Goal: Task Accomplishment & Management: Manage account settings

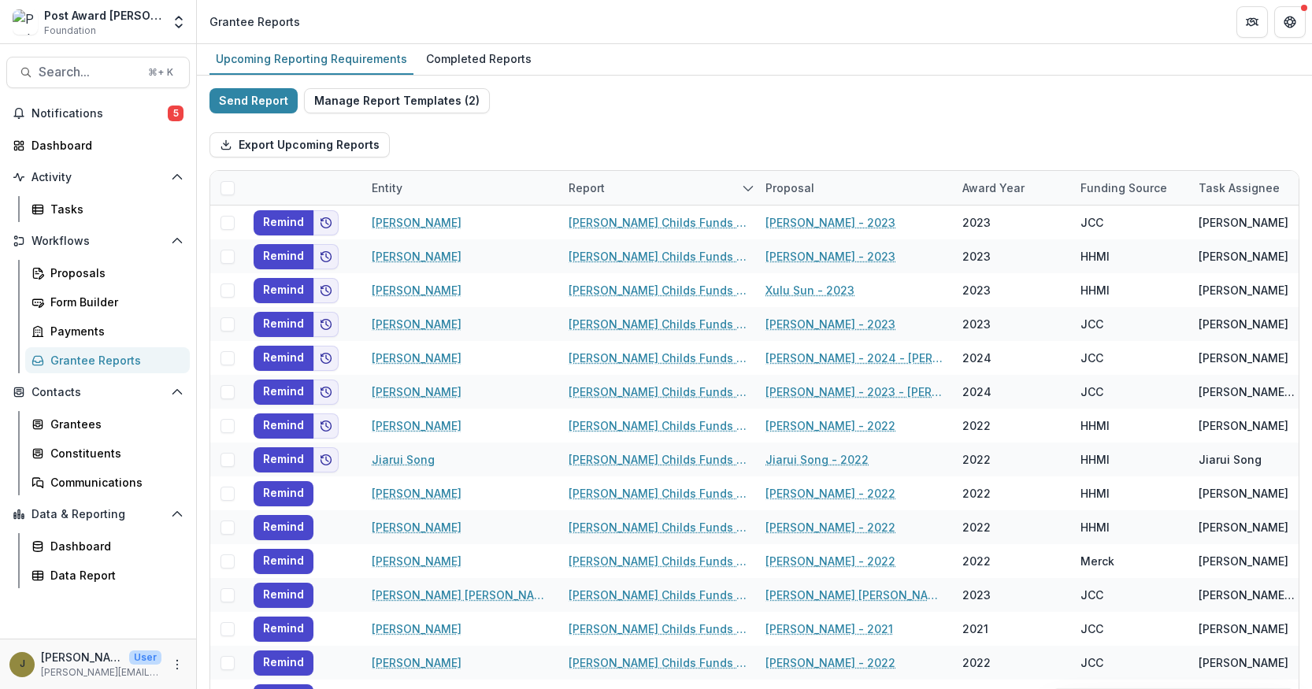
click at [452, 47] on div "Completed Reports" at bounding box center [479, 58] width 118 height 23
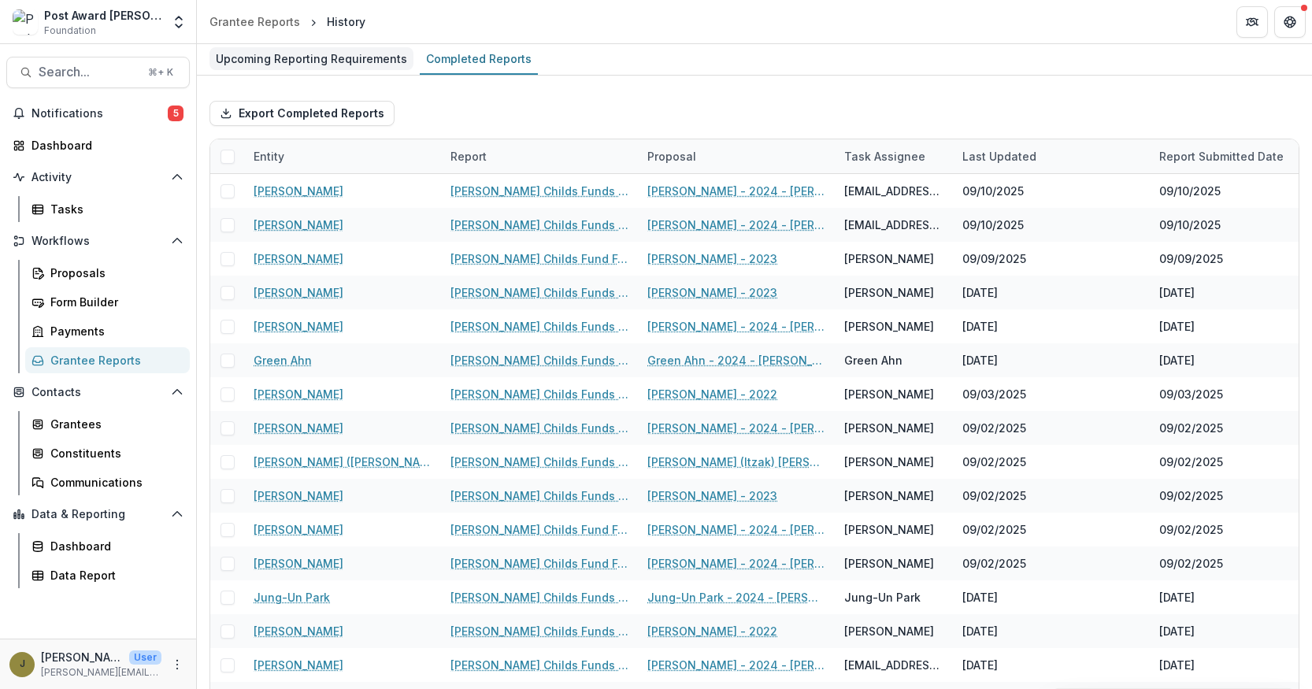
click at [324, 61] on div "Upcoming Reporting Requirements" at bounding box center [311, 58] width 204 height 23
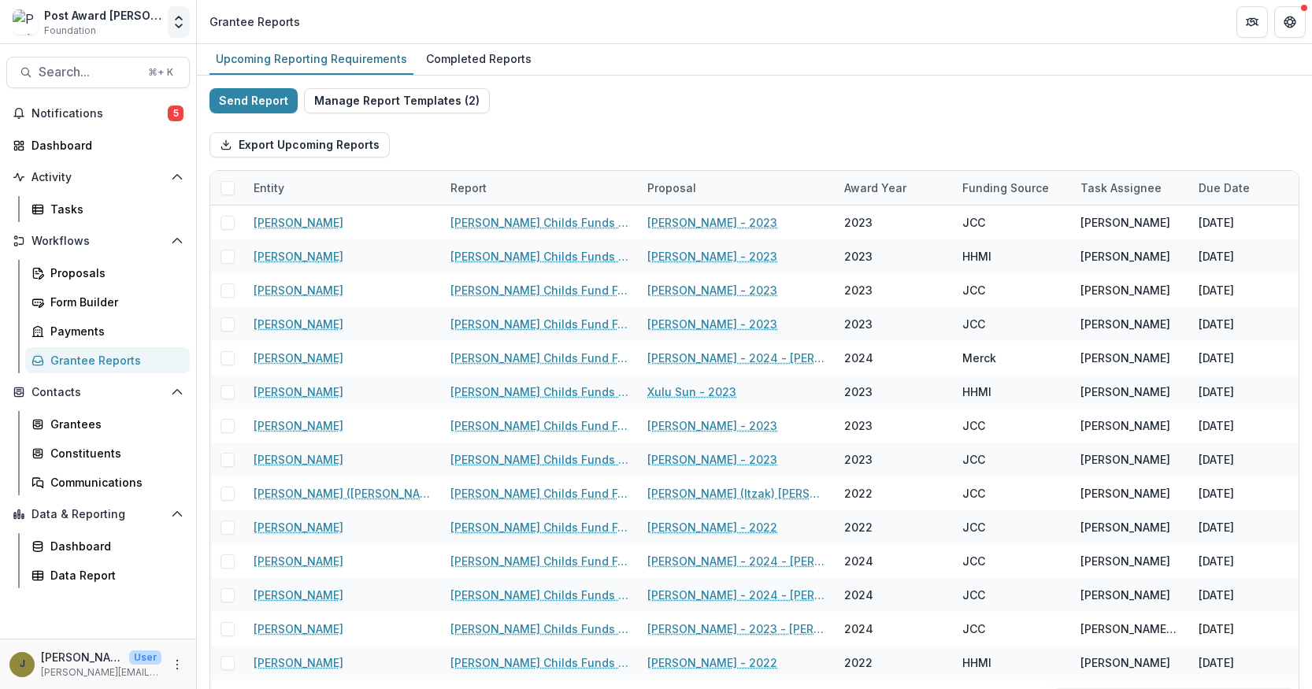
click at [174, 19] on icon "Open entity switcher" at bounding box center [179, 22] width 16 height 16
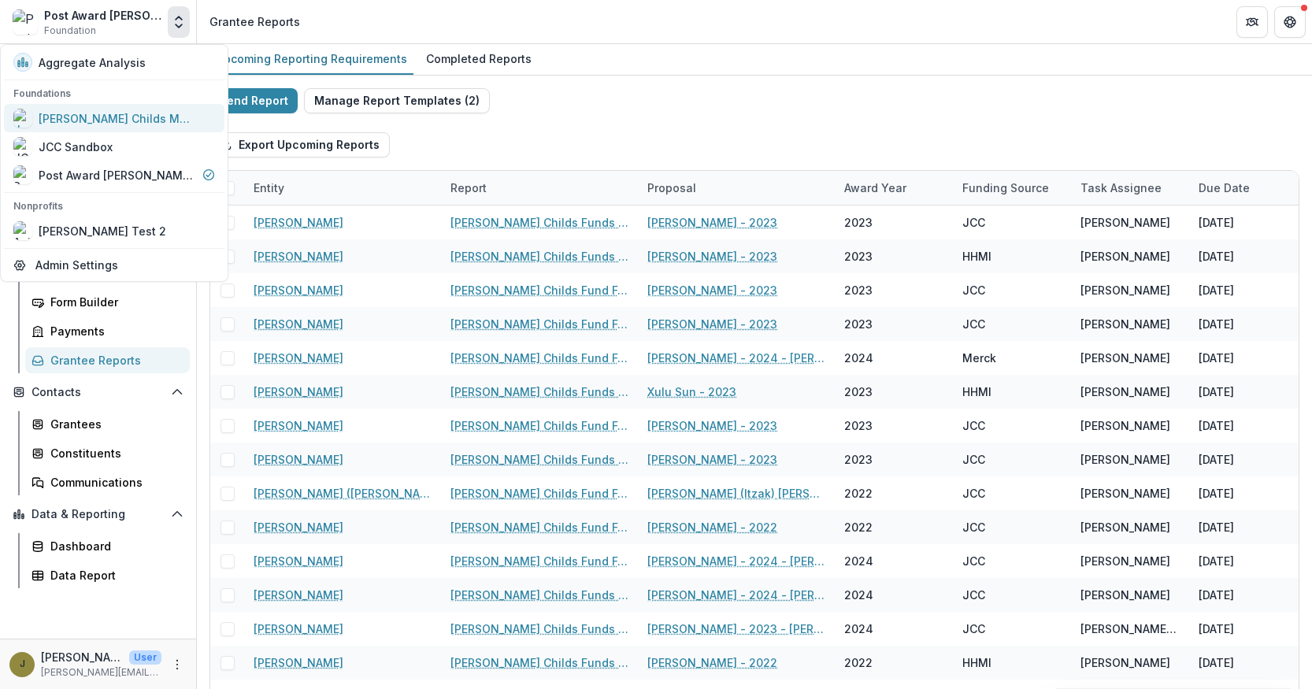
click at [120, 115] on div "Jane Coffin Childs Memorial Fund for Medical Research" at bounding box center [118, 118] width 158 height 17
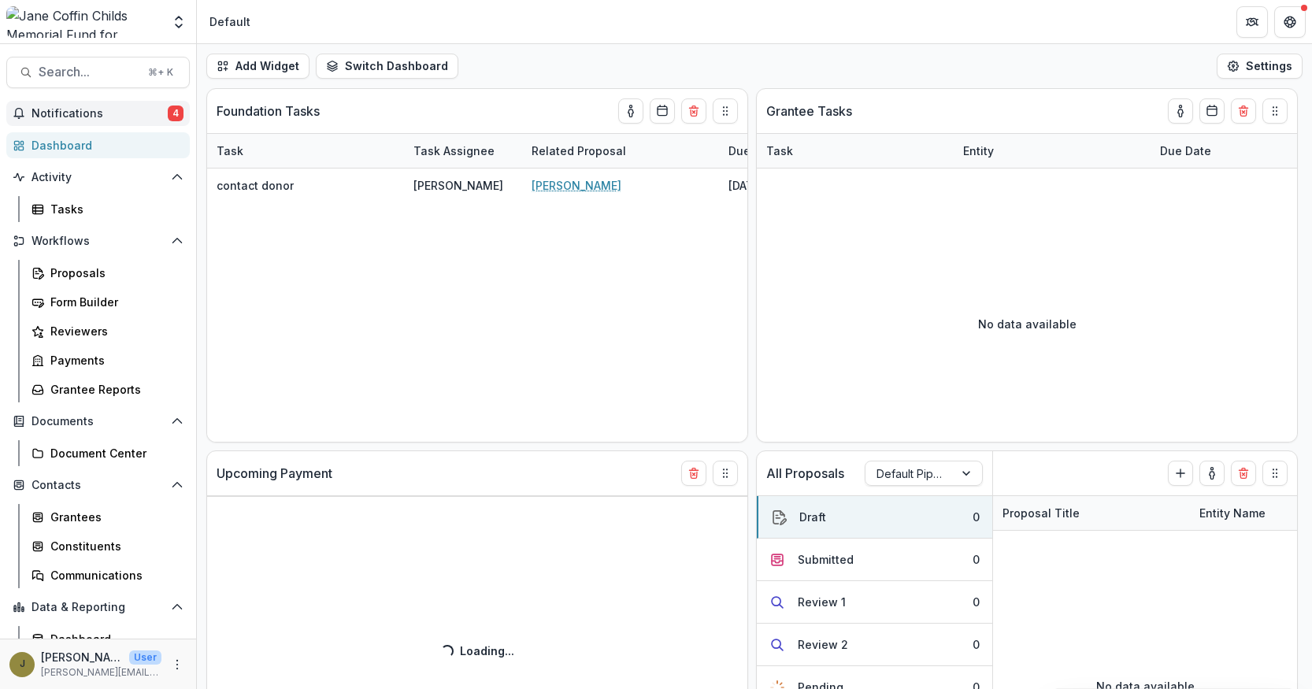
select select "******"
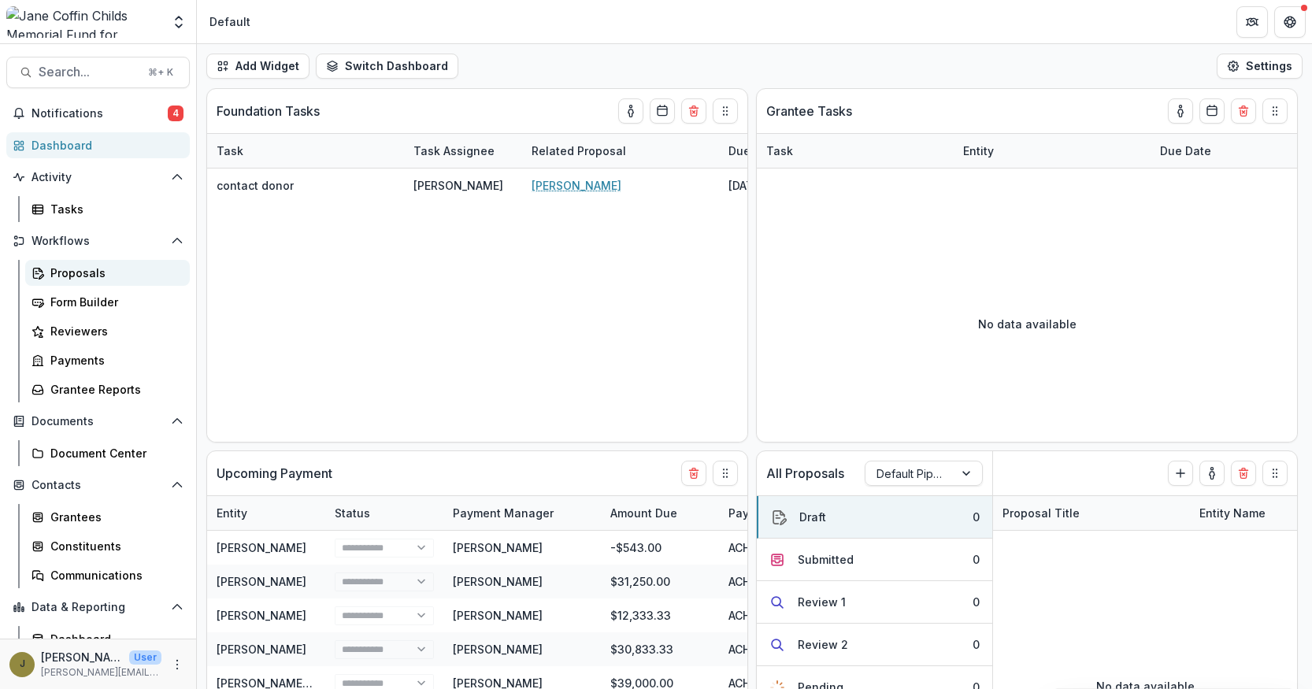
click at [98, 276] on div "Proposals" at bounding box center [113, 273] width 127 height 17
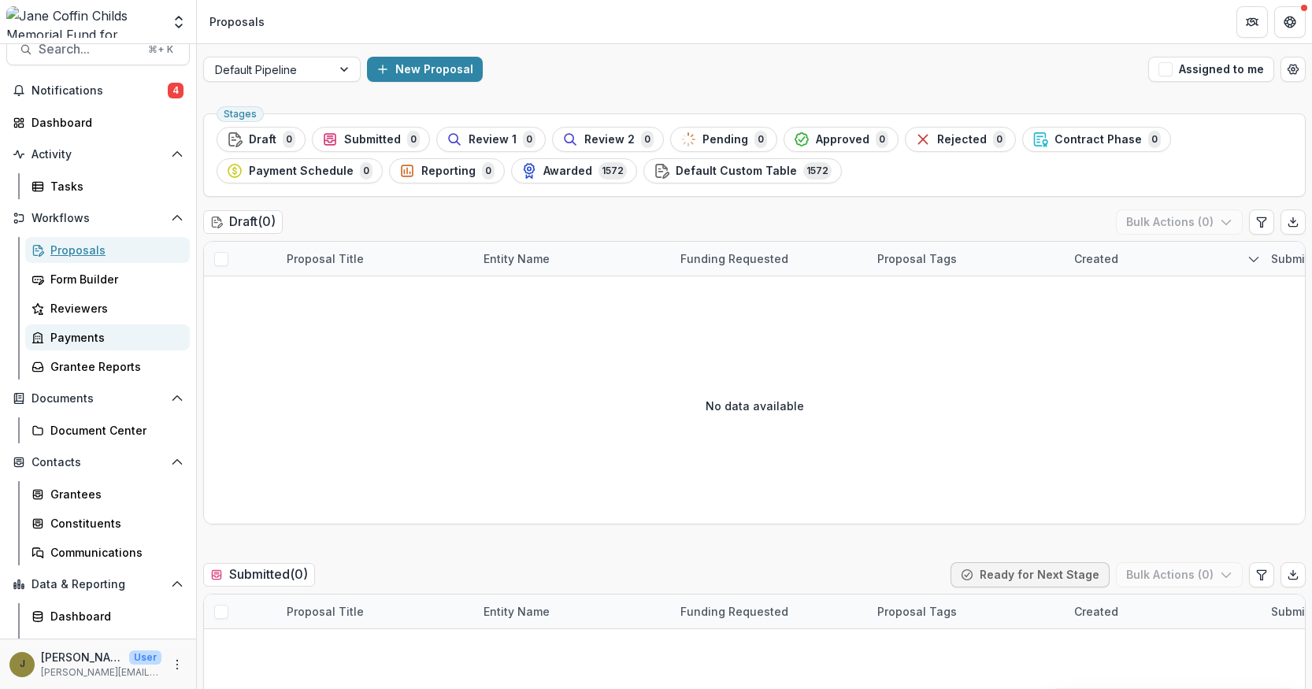
scroll to position [21, 0]
click at [91, 285] on div "Form Builder" at bounding box center [113, 280] width 127 height 17
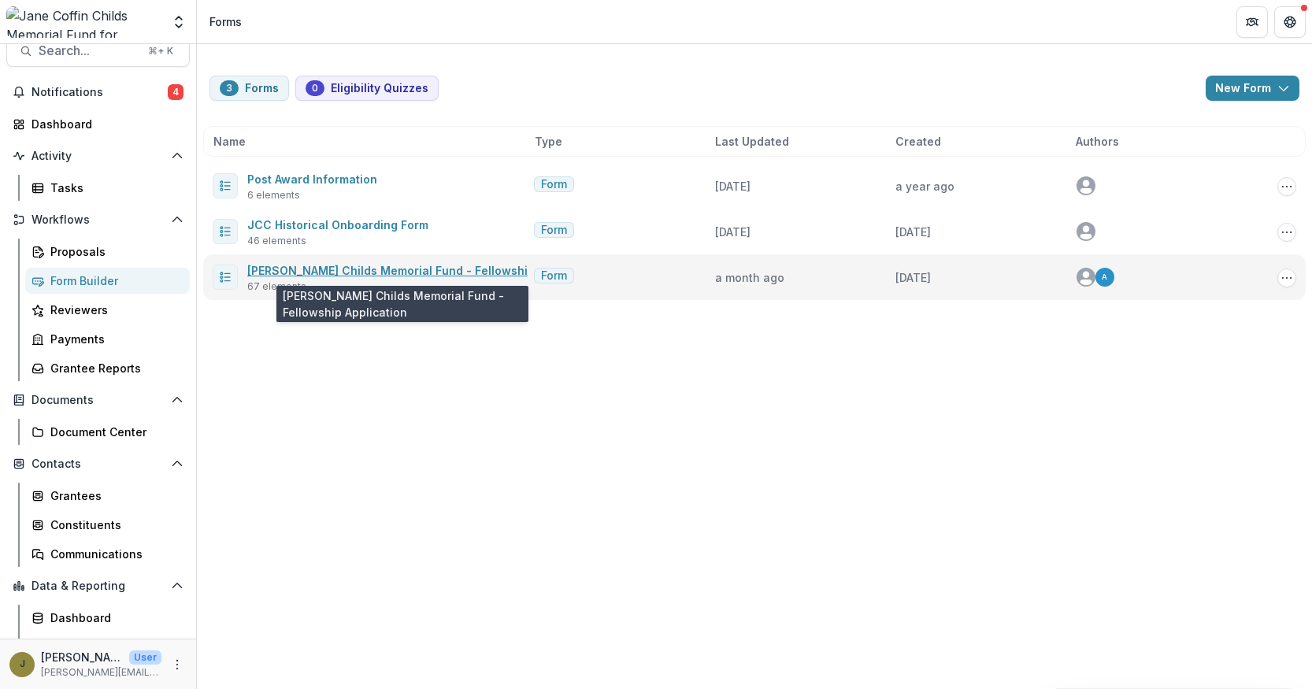
click at [391, 270] on link "Jane Coffin Childs Memorial Fund - Fellowship Application" at bounding box center [424, 270] width 354 height 13
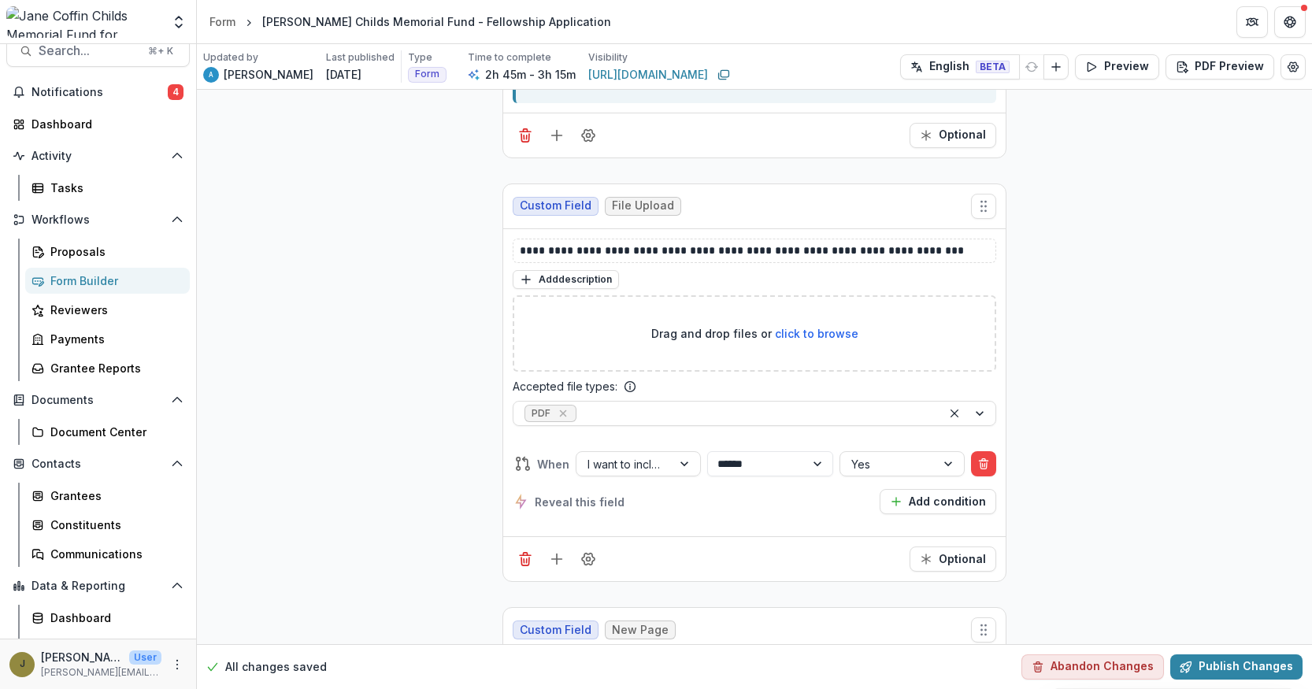
scroll to position [18151, 0]
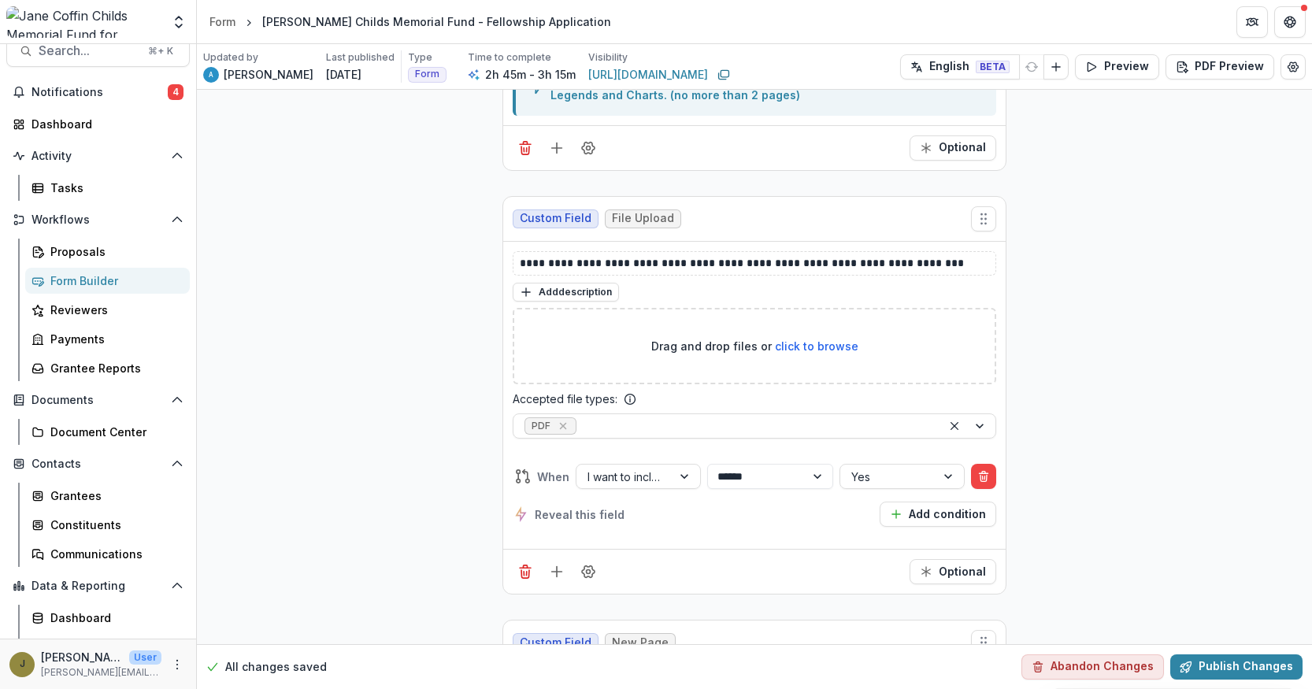
click at [66, 280] on div "Form Builder" at bounding box center [113, 280] width 127 height 17
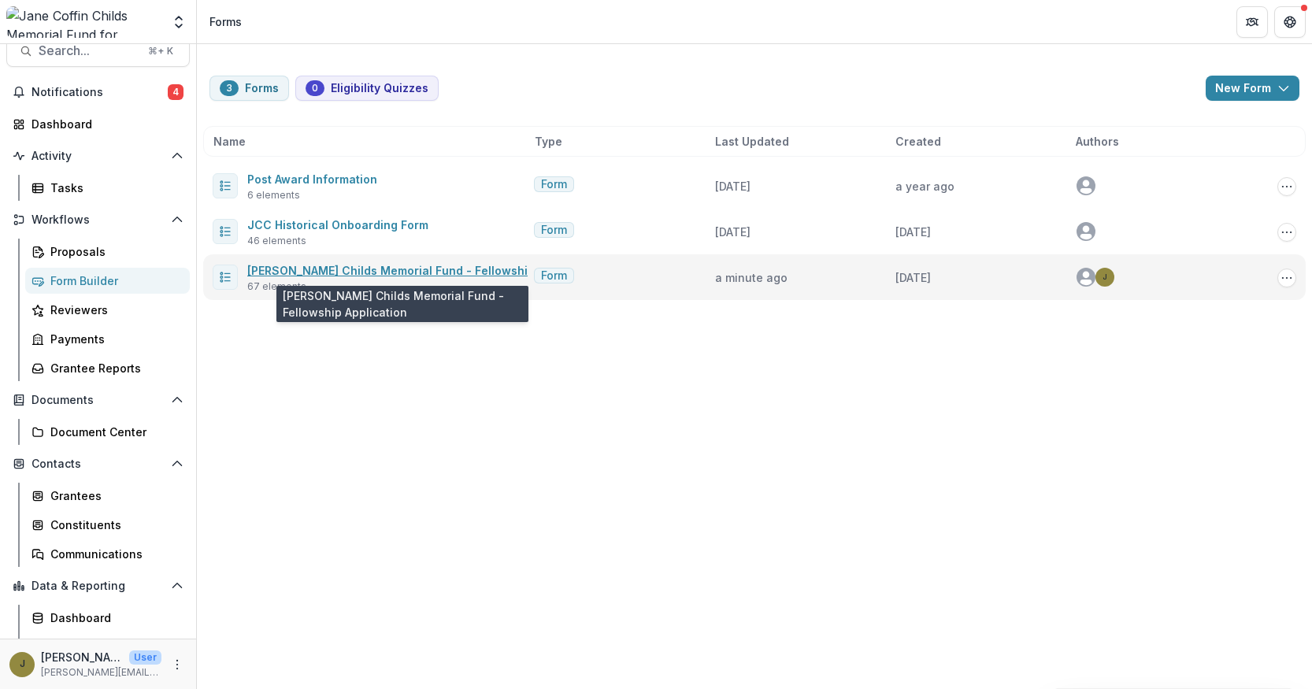
click at [365, 268] on link "Jane Coffin Childs Memorial Fund - Fellowship Application" at bounding box center [424, 270] width 354 height 13
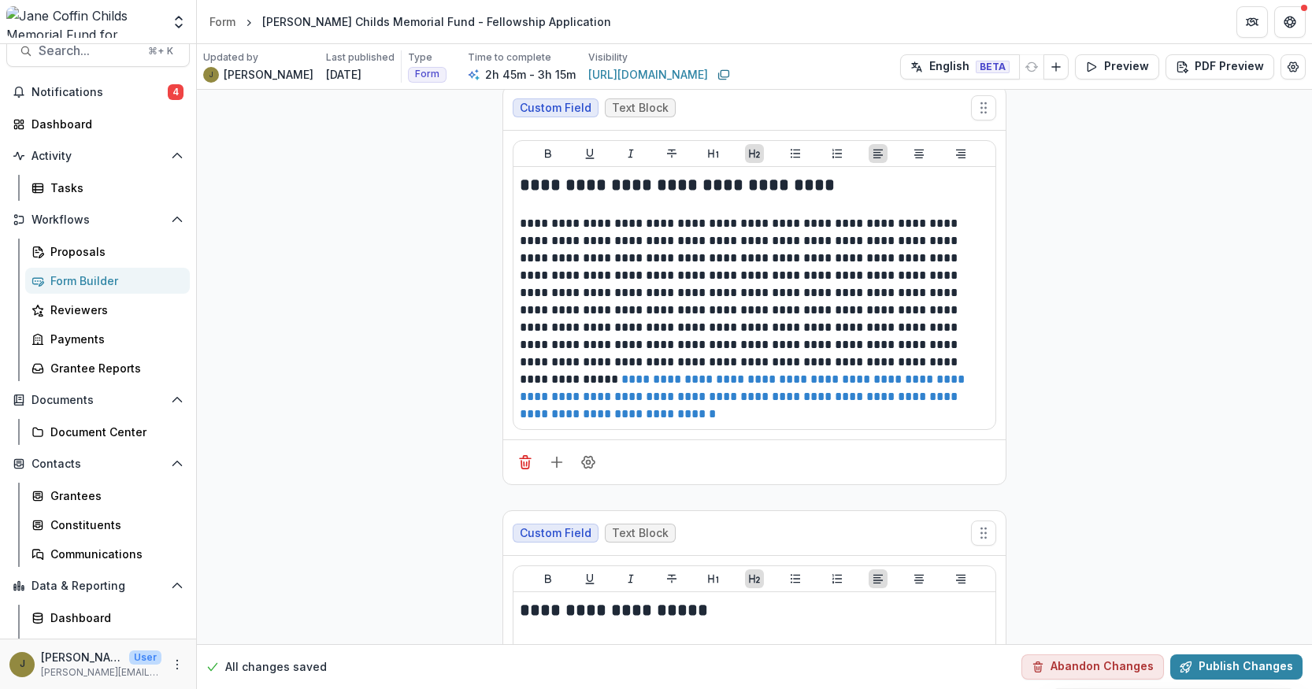
scroll to position [18913, 0]
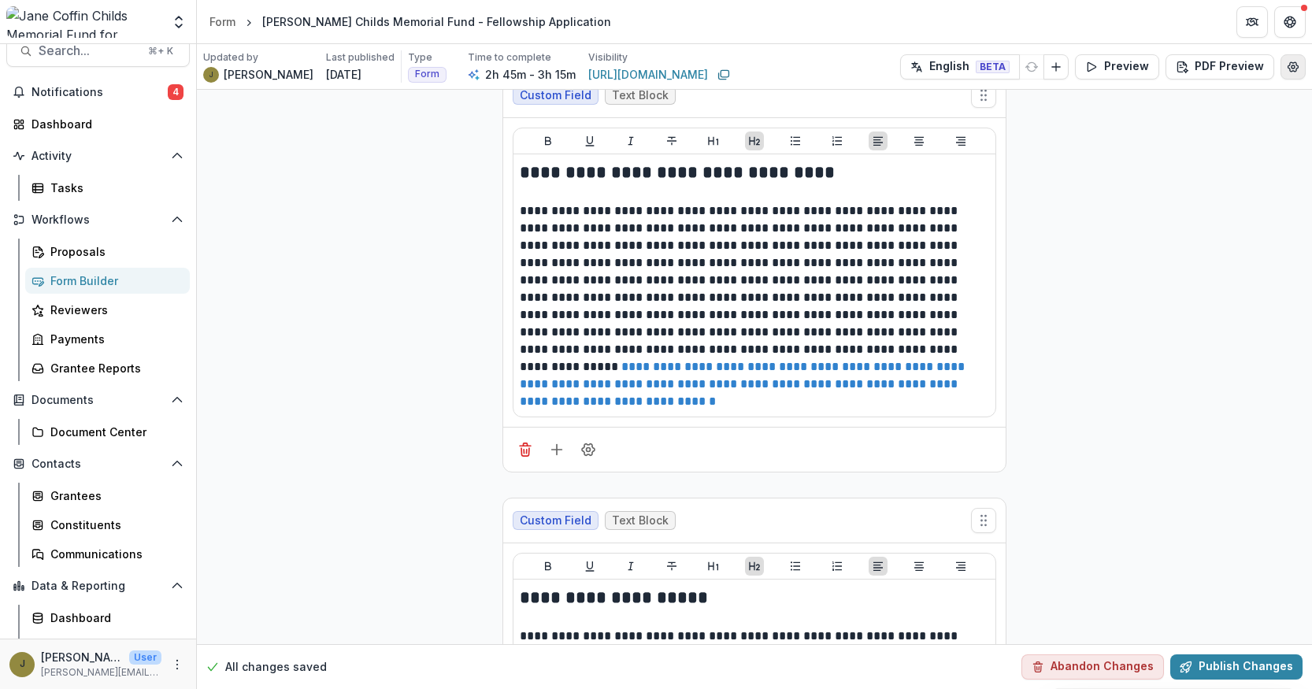
click at [1287, 61] on icon "Edit Form Settings" at bounding box center [1293, 67] width 13 height 13
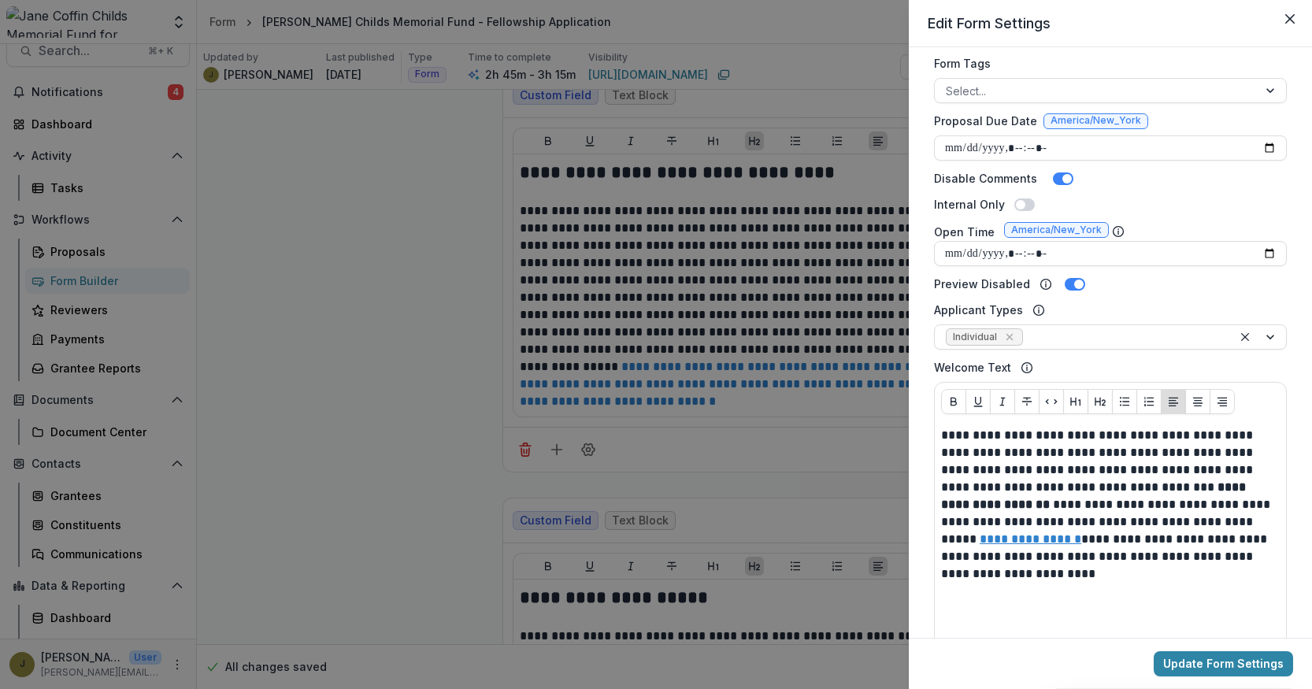
scroll to position [428, 0]
click at [1180, 486] on strong "**********" at bounding box center [1095, 494] width 308 height 29
click at [1162, 483] on strong "**********" at bounding box center [1095, 494] width 308 height 29
click at [1136, 487] on strong "**********" at bounding box center [1095, 494] width 308 height 29
click at [1164, 488] on strong "**********" at bounding box center [1095, 494] width 308 height 29
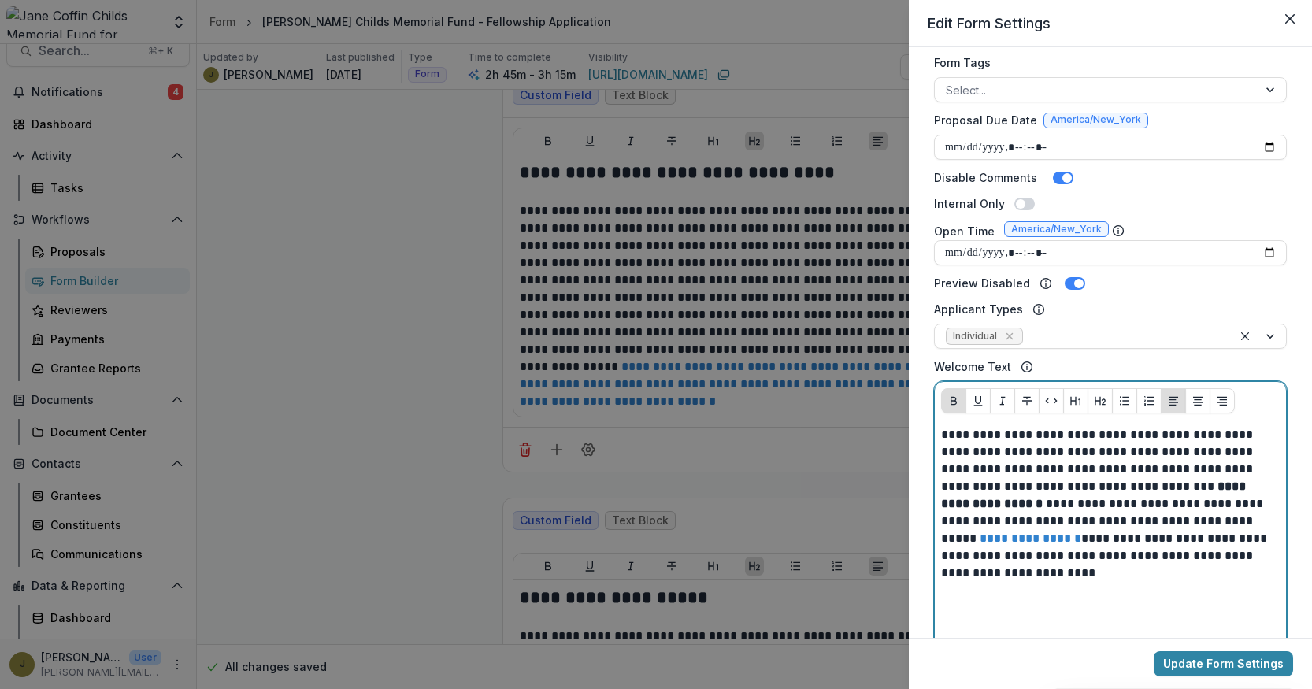
click at [977, 505] on strong "**********" at bounding box center [1095, 494] width 308 height 29
click at [1015, 506] on p "**********" at bounding box center [1108, 504] width 334 height 156
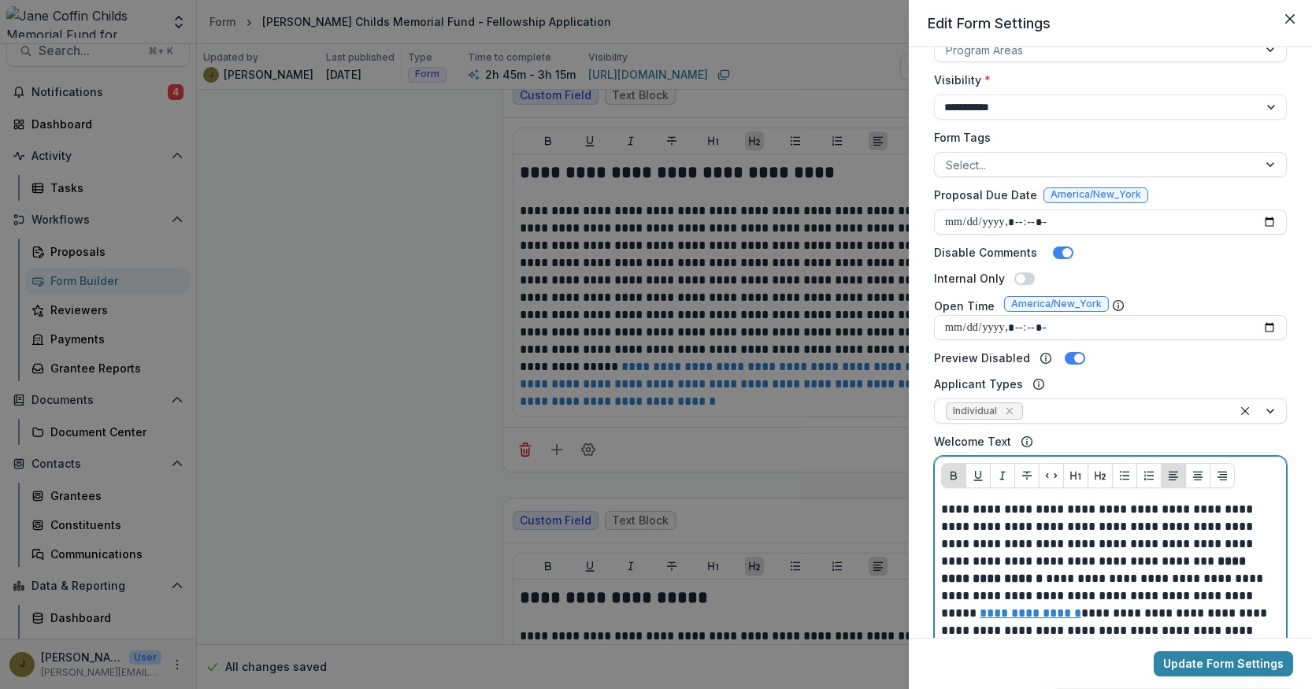
scroll to position [352, 0]
click at [1265, 327] on input "Open Time" at bounding box center [1110, 328] width 353 height 25
type input "**********"
click at [1234, 284] on div "Internal Only" at bounding box center [1110, 279] width 353 height 17
click at [1043, 222] on input "Proposal Due Date" at bounding box center [1110, 222] width 353 height 25
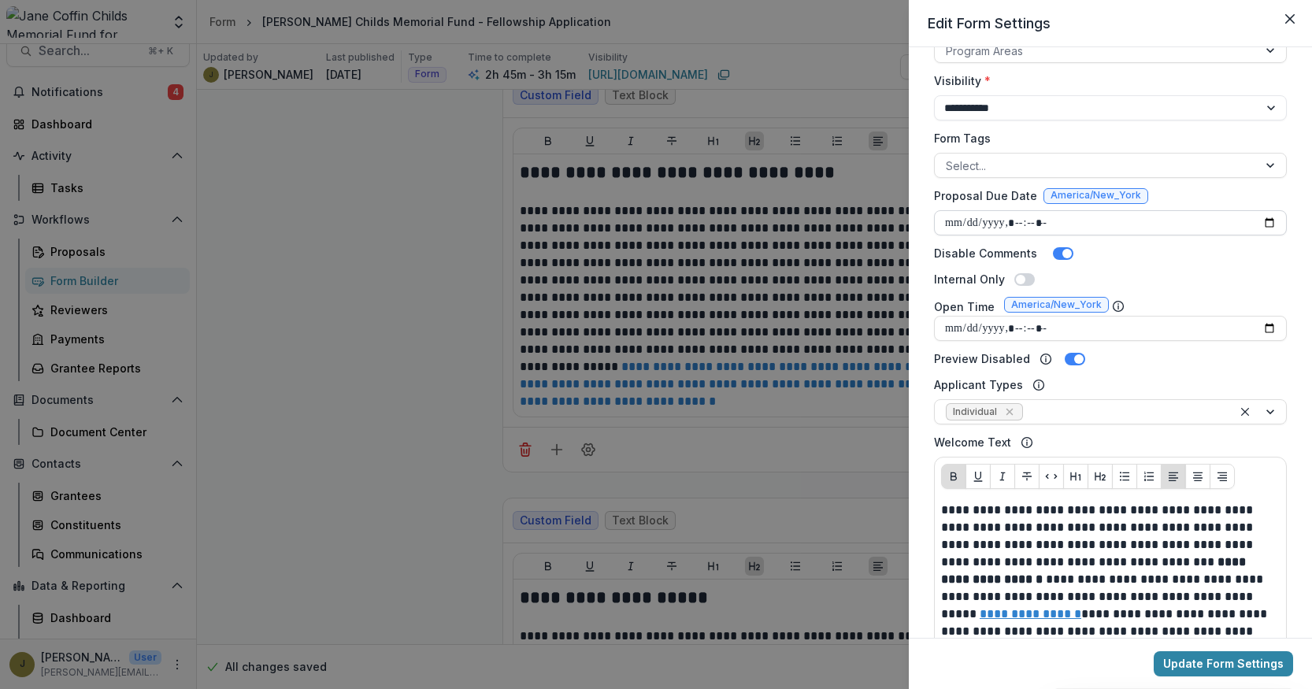
click at [1266, 219] on input "Proposal Due Date" at bounding box center [1110, 222] width 353 height 25
type input "**********"
click at [1271, 271] on div "Internal Only" at bounding box center [1110, 279] width 353 height 17
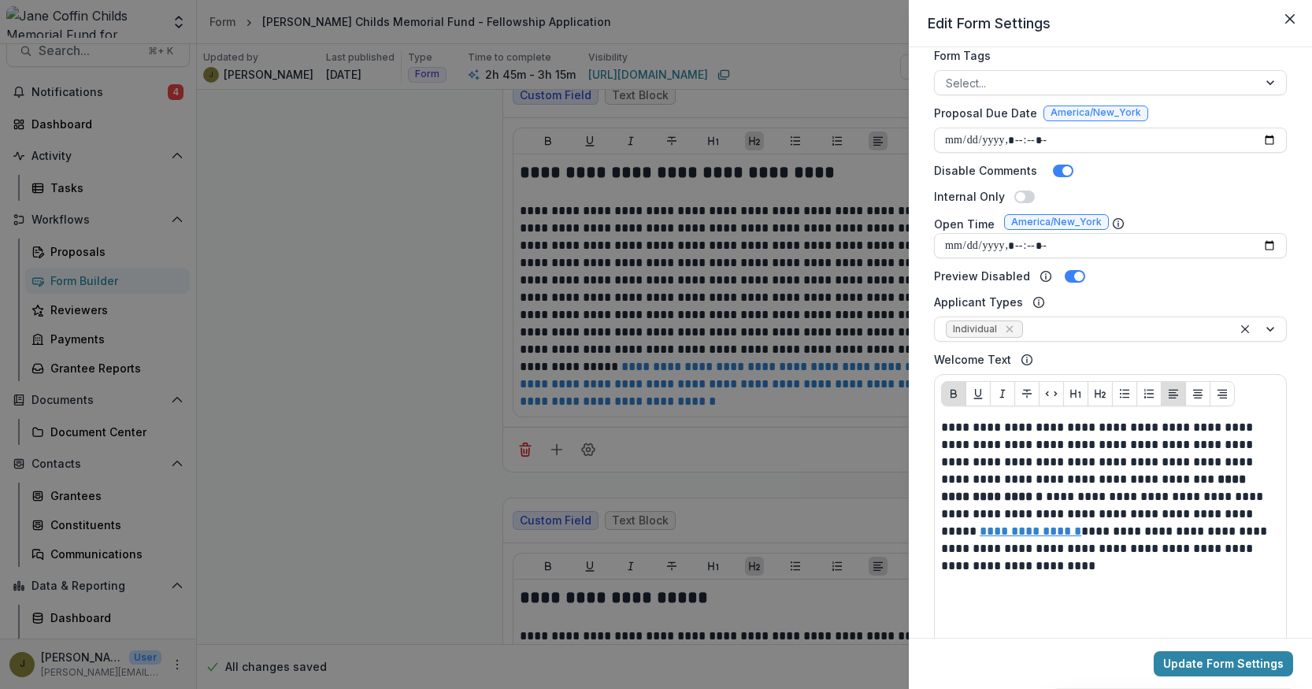
scroll to position [436, 0]
click at [1185, 661] on button "Update Form Settings" at bounding box center [1223, 663] width 139 height 25
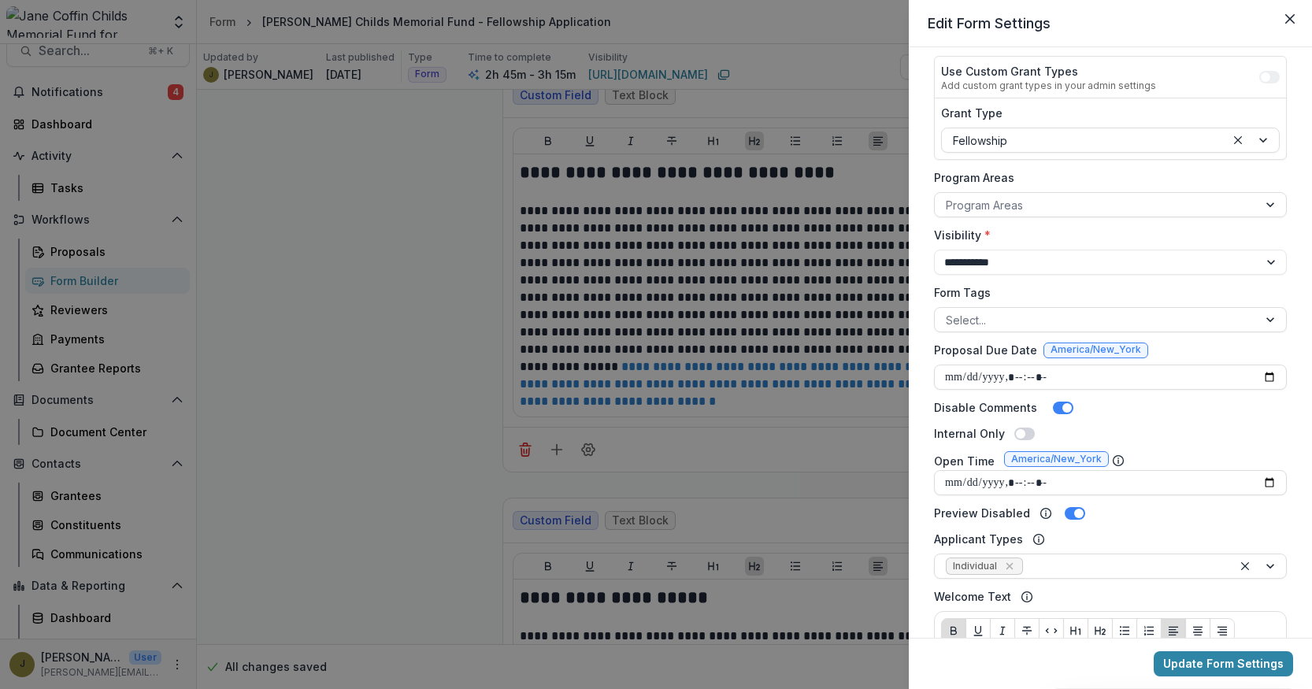
scroll to position [0, 0]
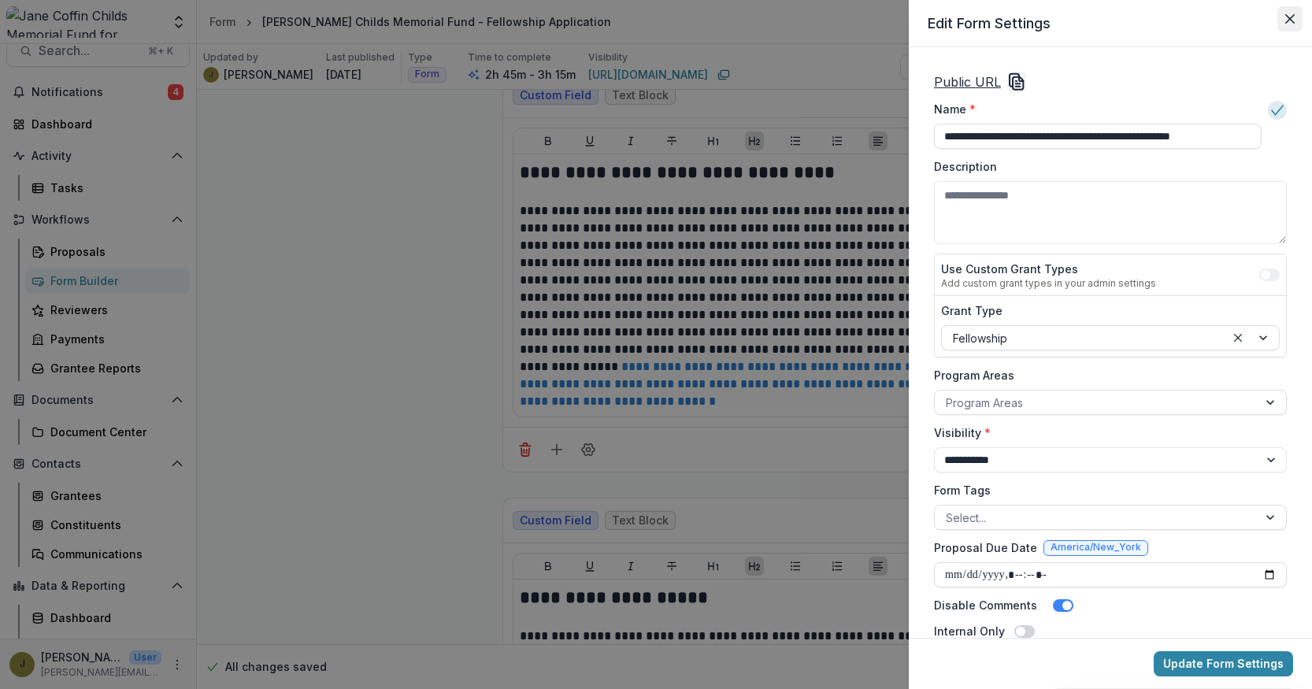
click at [1287, 22] on icon "Close" at bounding box center [1289, 18] width 9 height 9
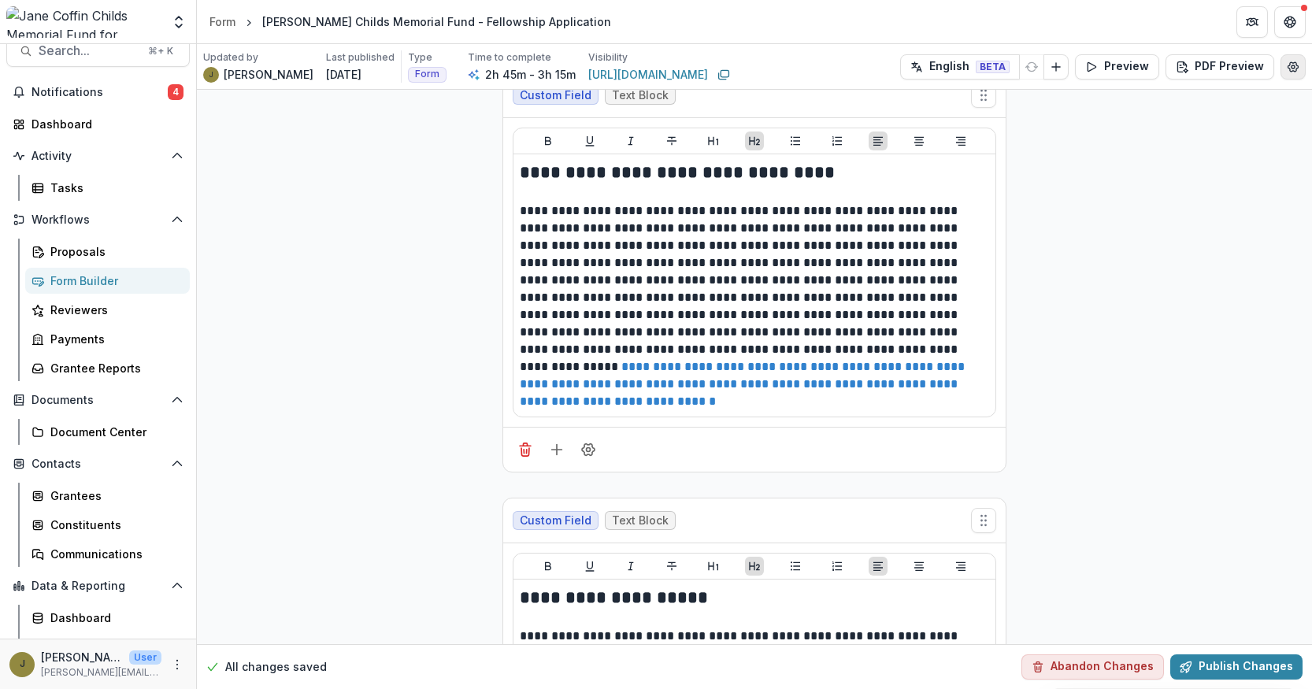
click at [1291, 61] on icon "Edit Form Settings" at bounding box center [1293, 67] width 13 height 13
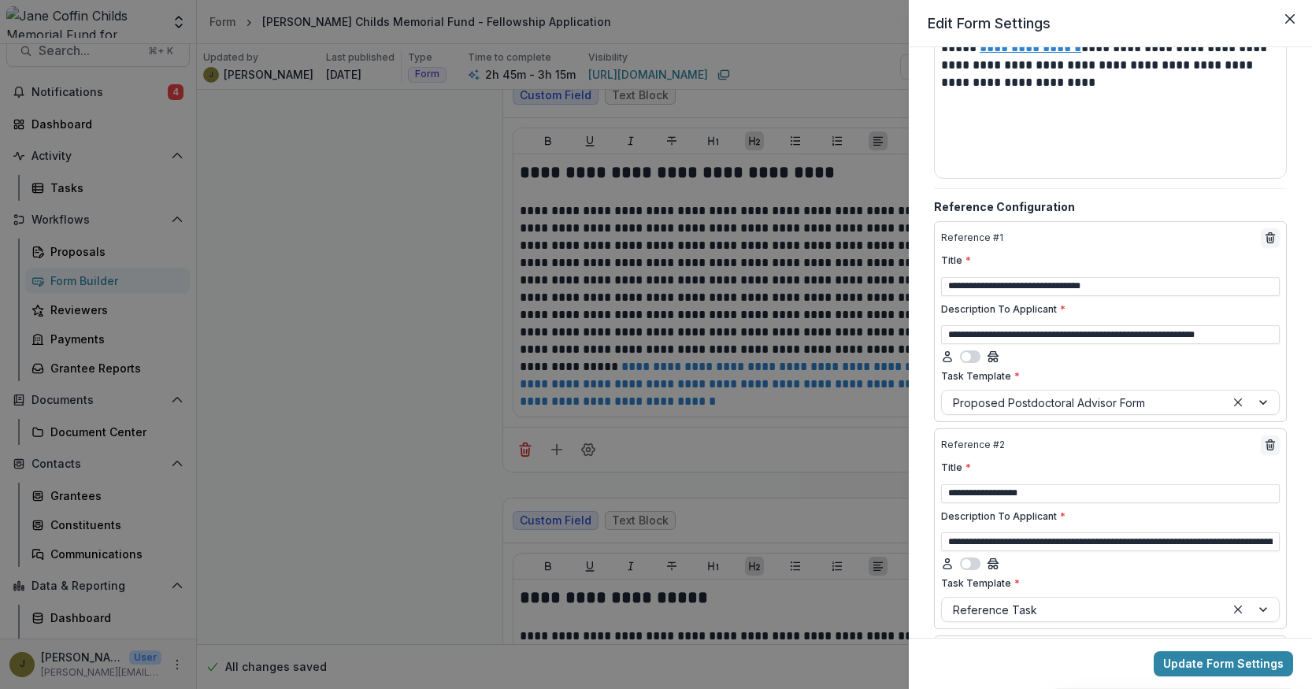
scroll to position [919, 0]
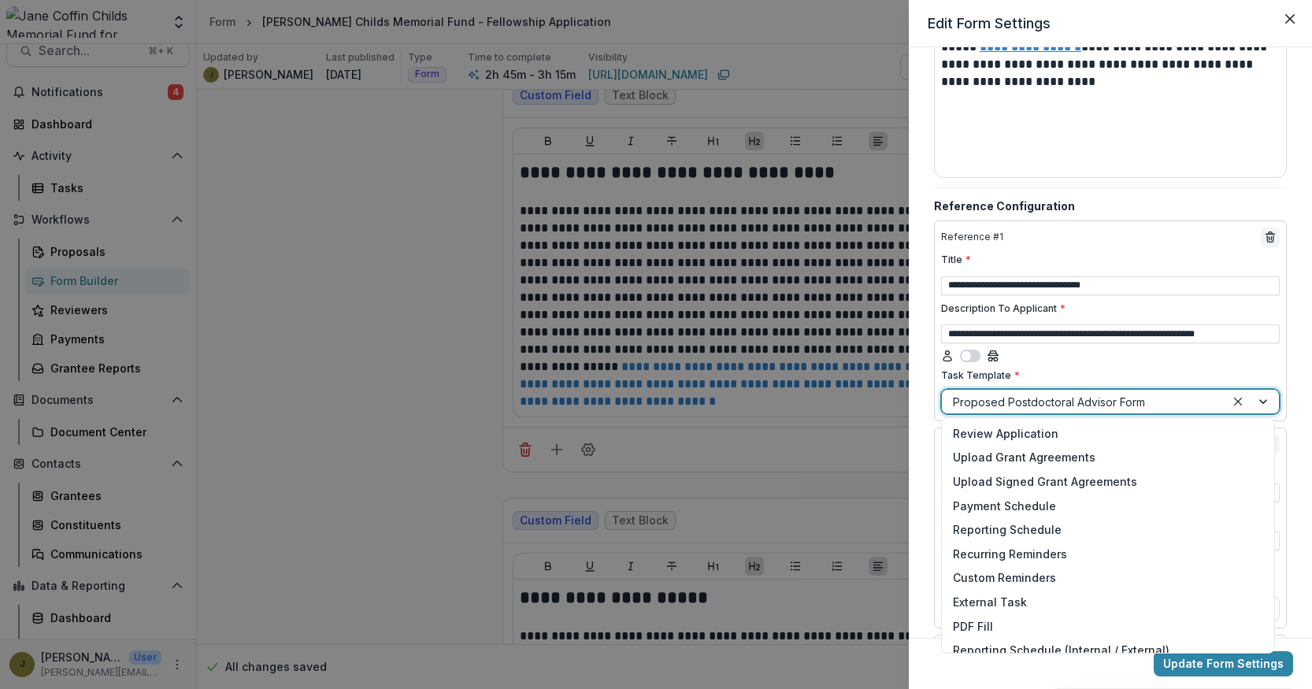
click at [1258, 398] on div at bounding box center [1252, 402] width 54 height 24
click at [1294, 387] on div "**********" at bounding box center [1110, 342] width 403 height 591
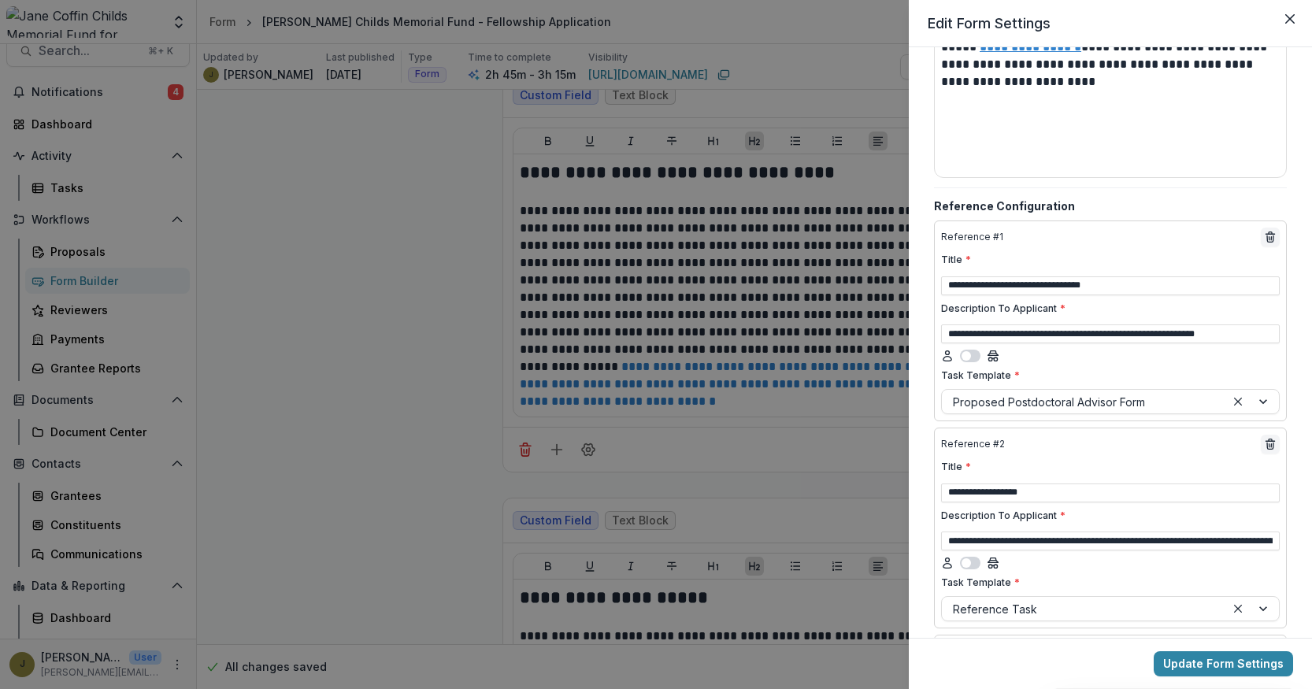
click at [1291, 14] on icon "Close" at bounding box center [1289, 18] width 9 height 9
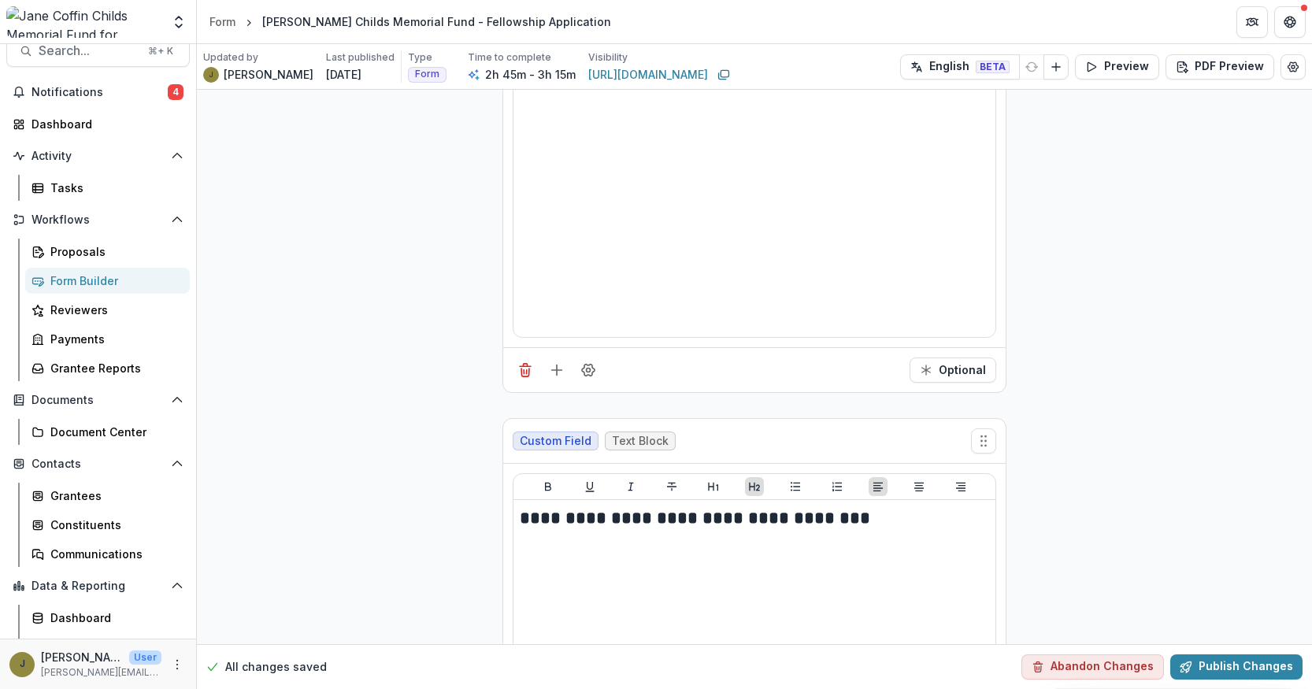
scroll to position [15462, 0]
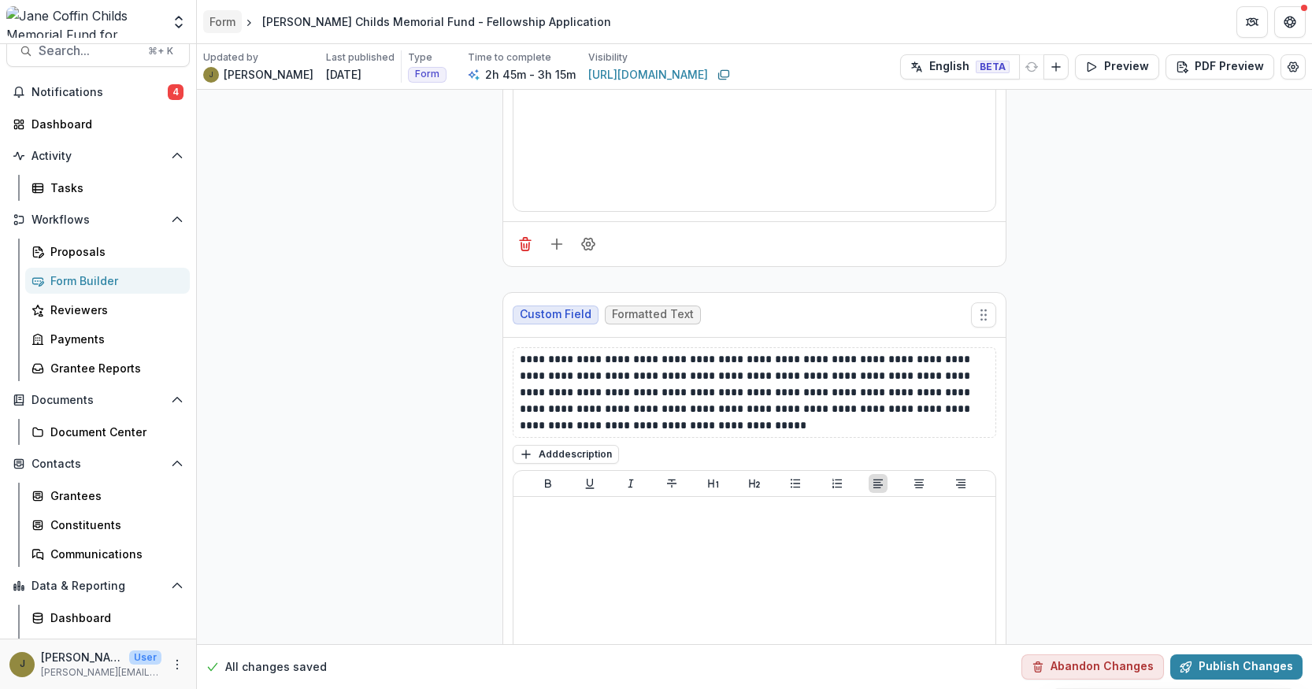
click at [221, 21] on div "Form" at bounding box center [222, 21] width 26 height 17
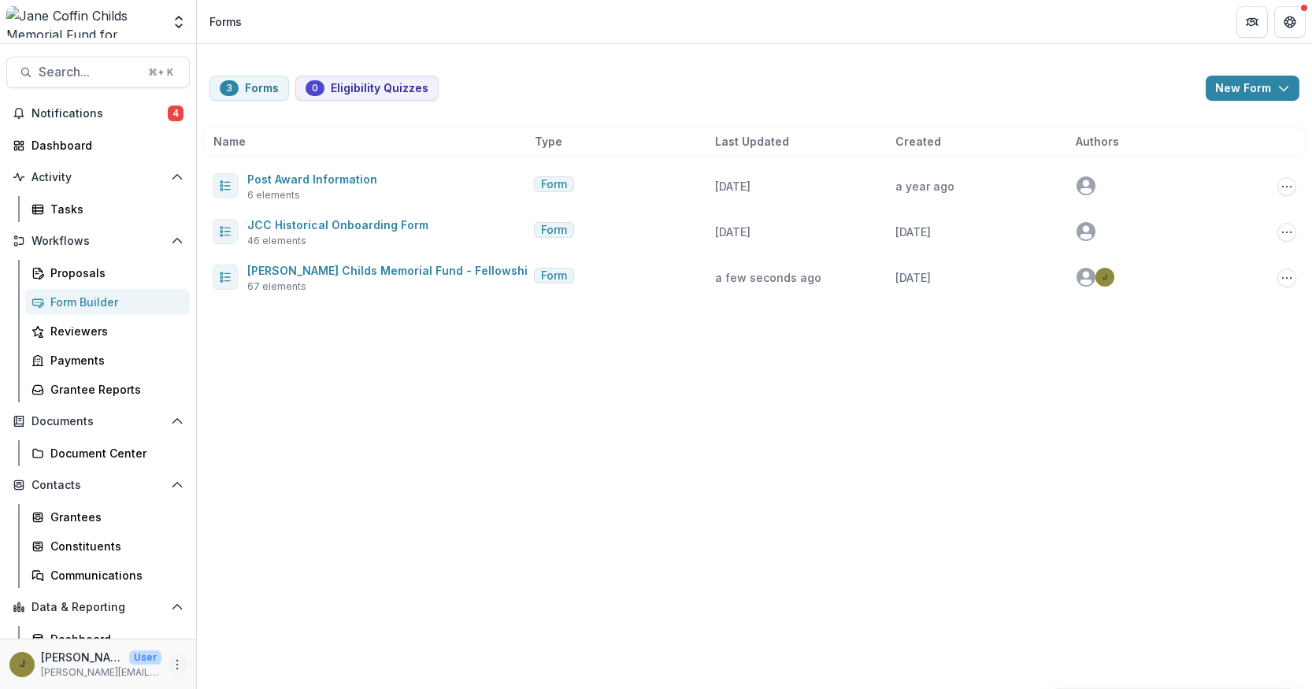
click at [171, 670] on icon "More" at bounding box center [177, 664] width 13 height 13
click at [254, 632] on link "User Settings" at bounding box center [276, 631] width 169 height 26
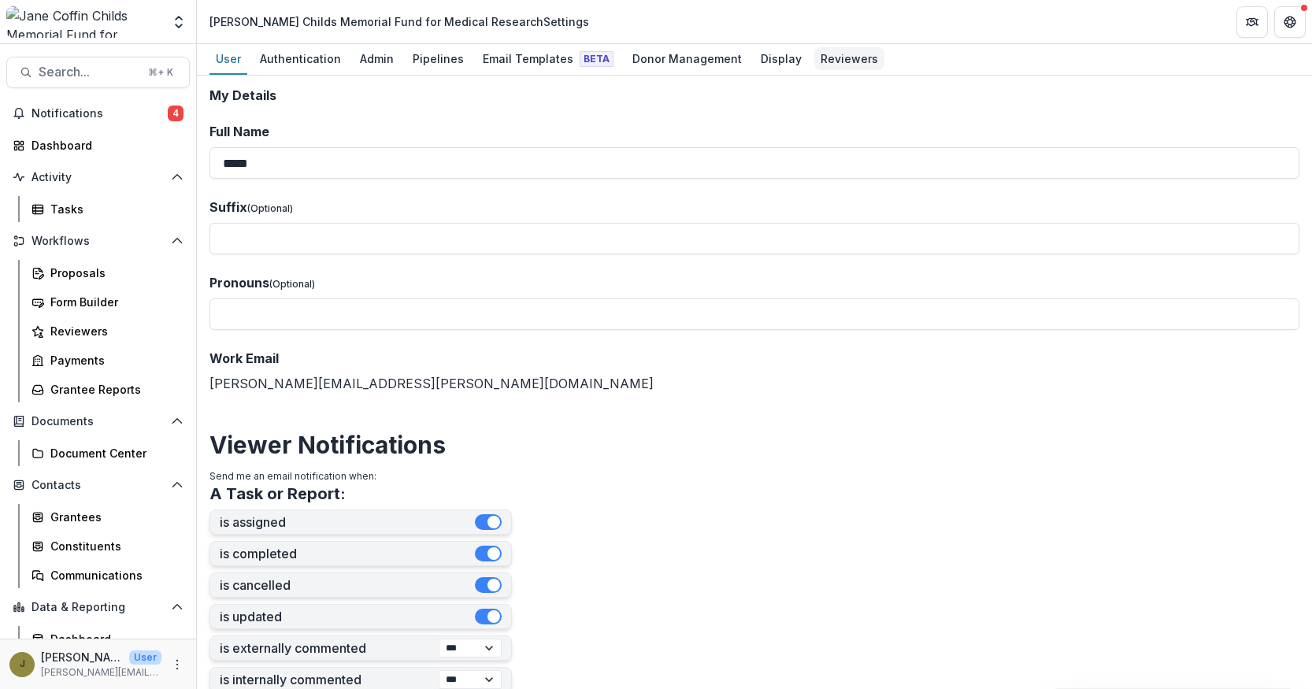
click at [816, 58] on div "Reviewers" at bounding box center [849, 58] width 70 height 23
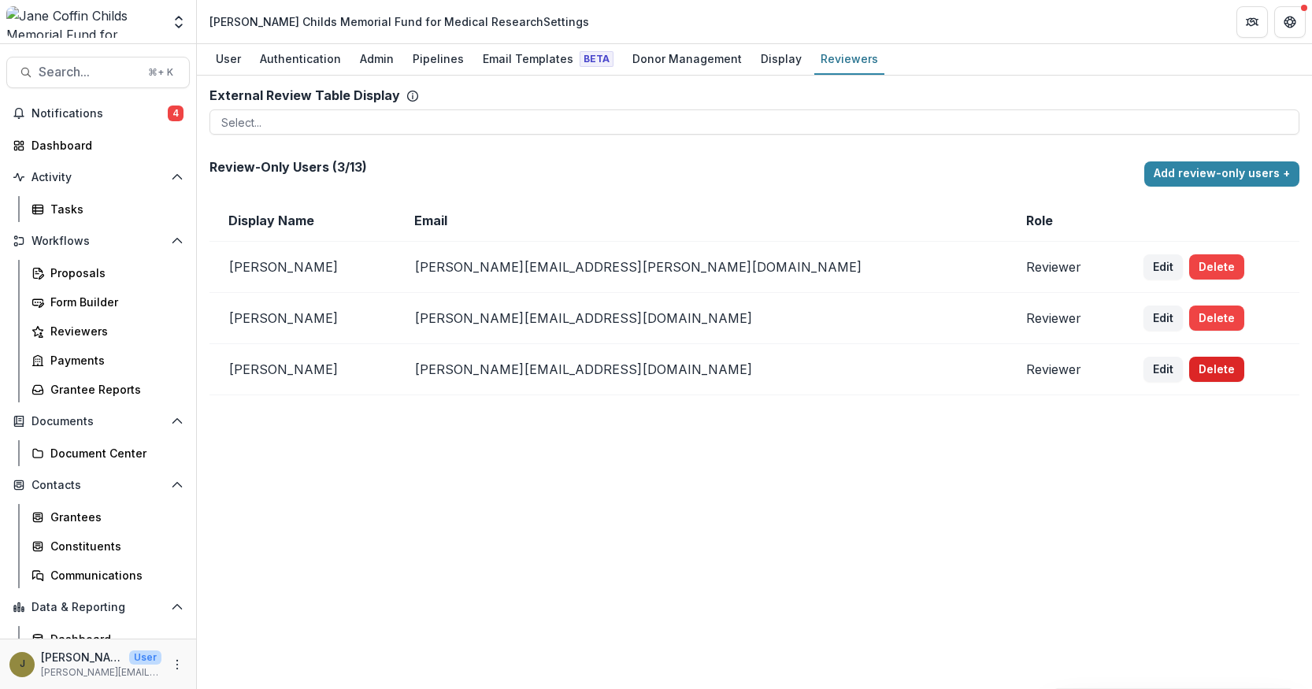
click at [1189, 364] on button "Delete" at bounding box center [1216, 369] width 55 height 25
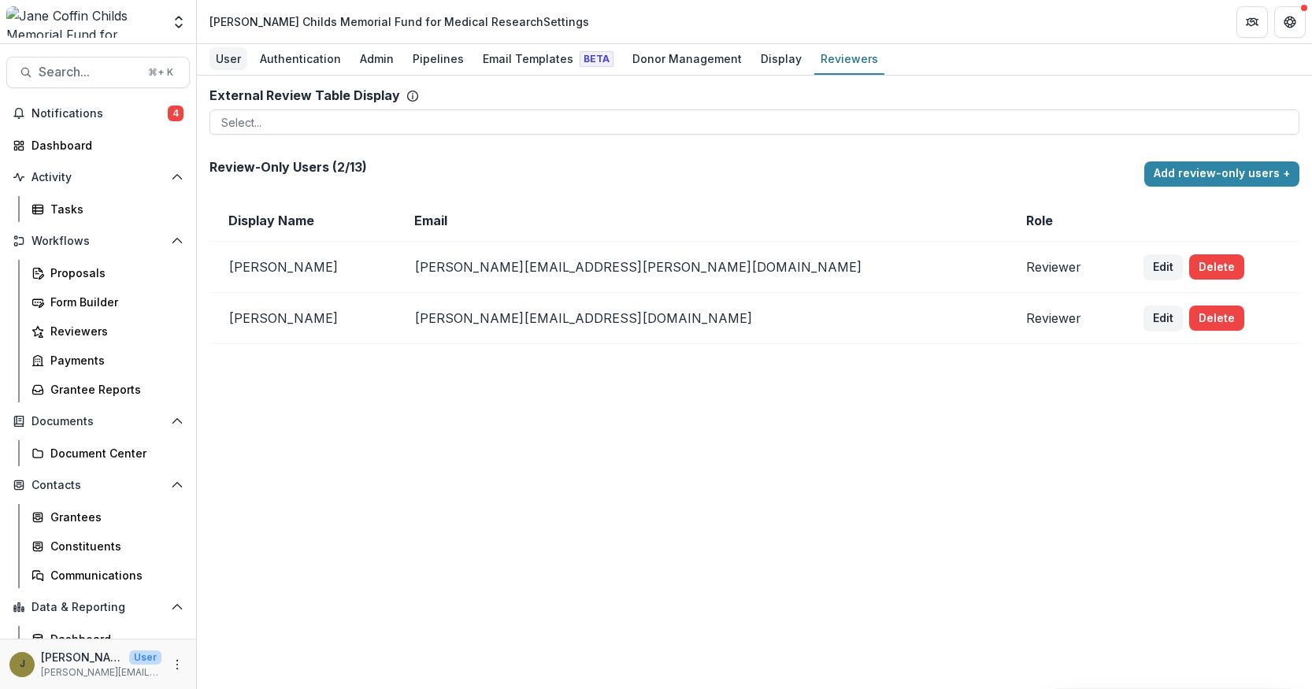
click at [230, 68] on div "User" at bounding box center [228, 58] width 38 height 23
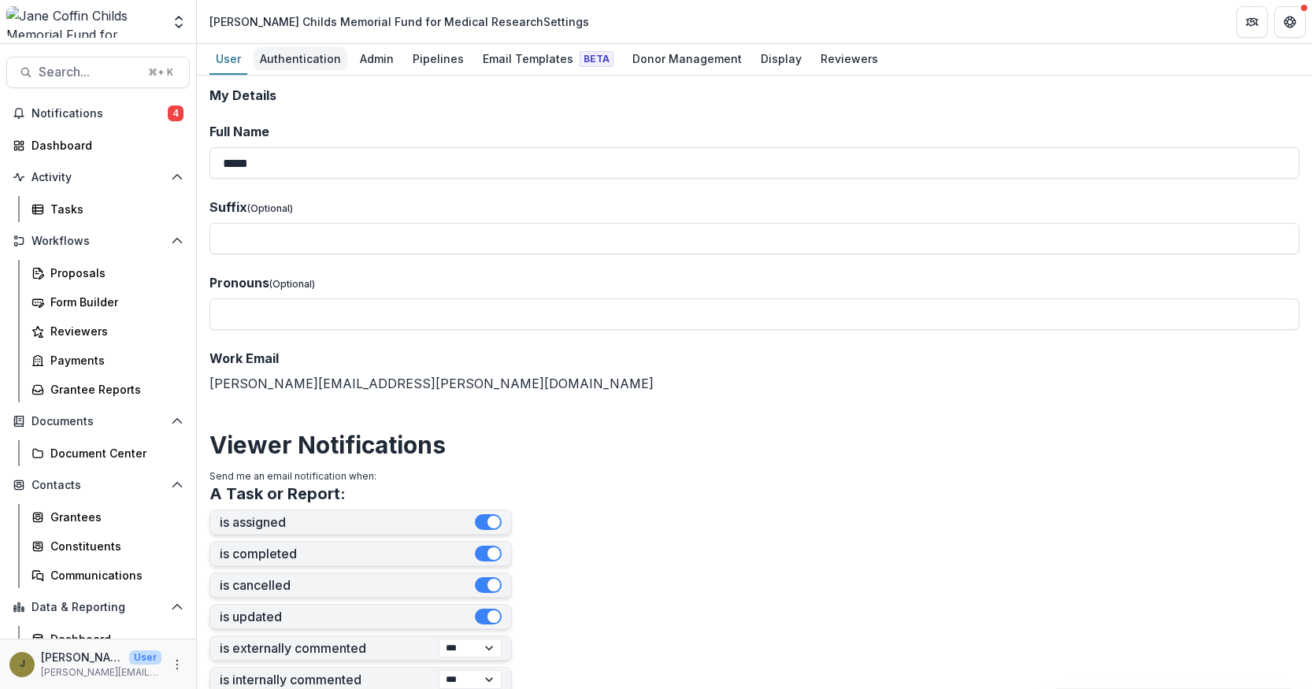
click at [276, 69] on div "Authentication" at bounding box center [301, 58] width 94 height 23
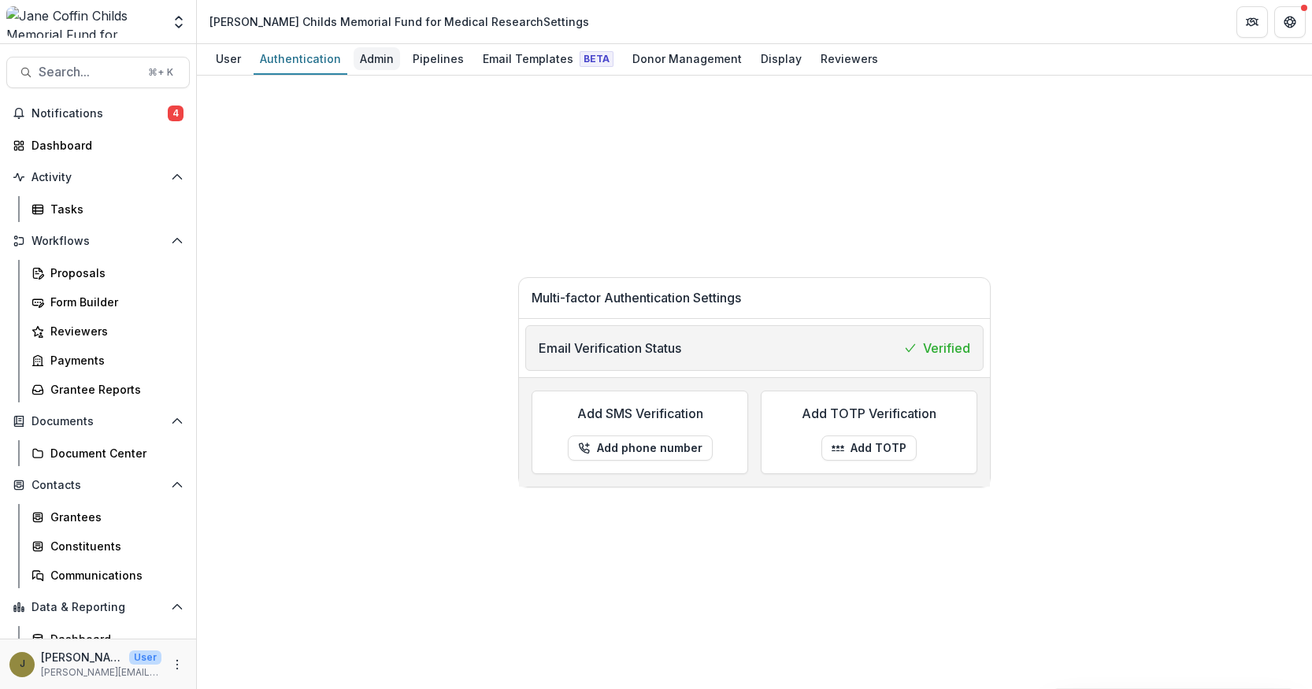
click at [369, 60] on div "Admin" at bounding box center [377, 58] width 46 height 23
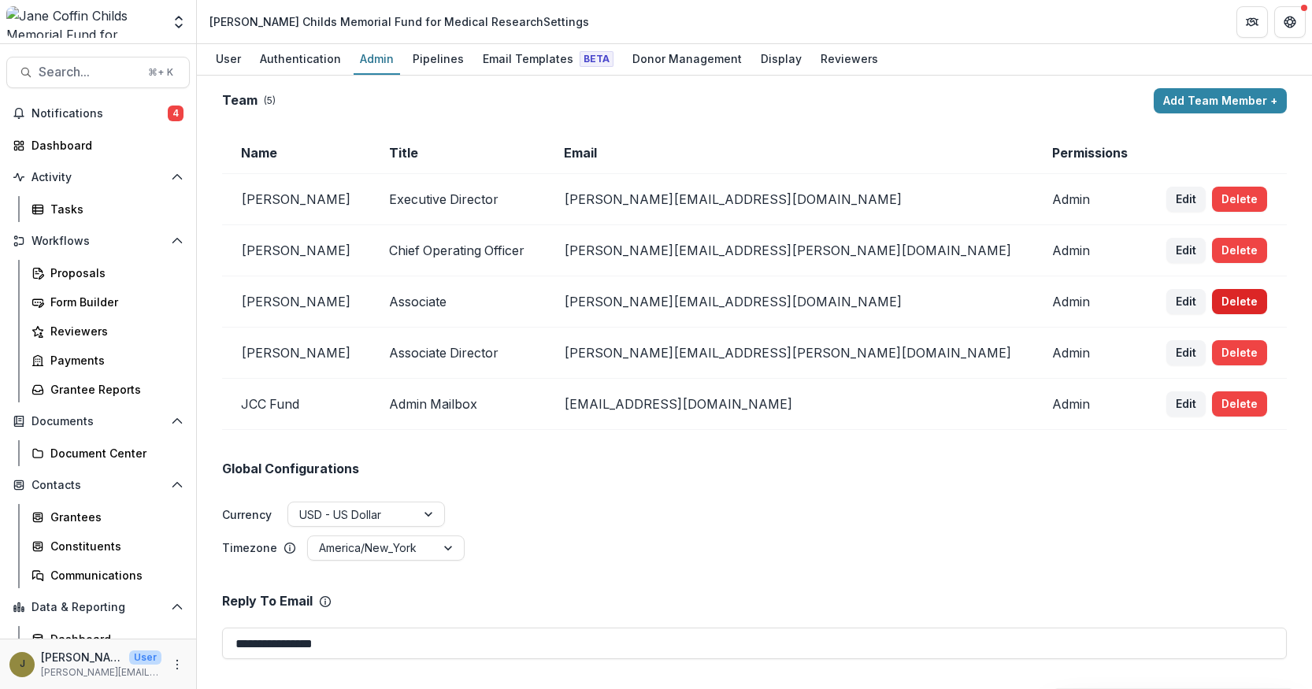
click at [1212, 306] on button "Delete" at bounding box center [1239, 301] width 55 height 25
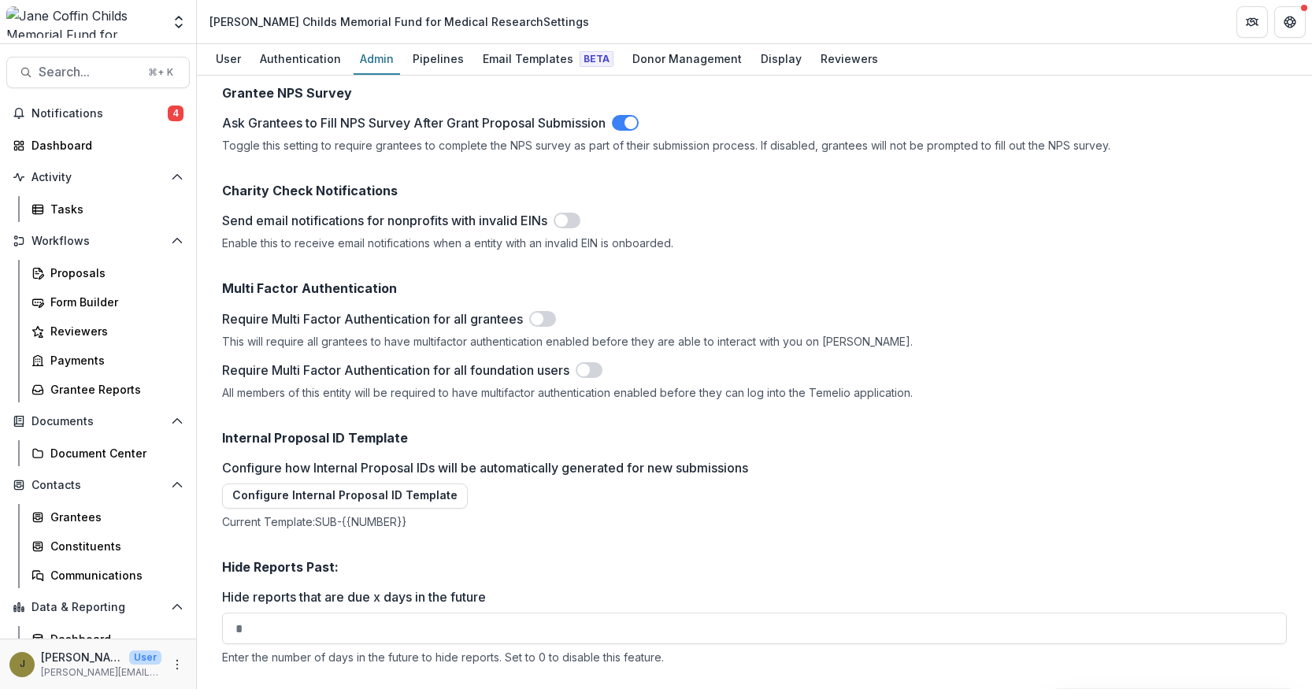
scroll to position [2334, 0]
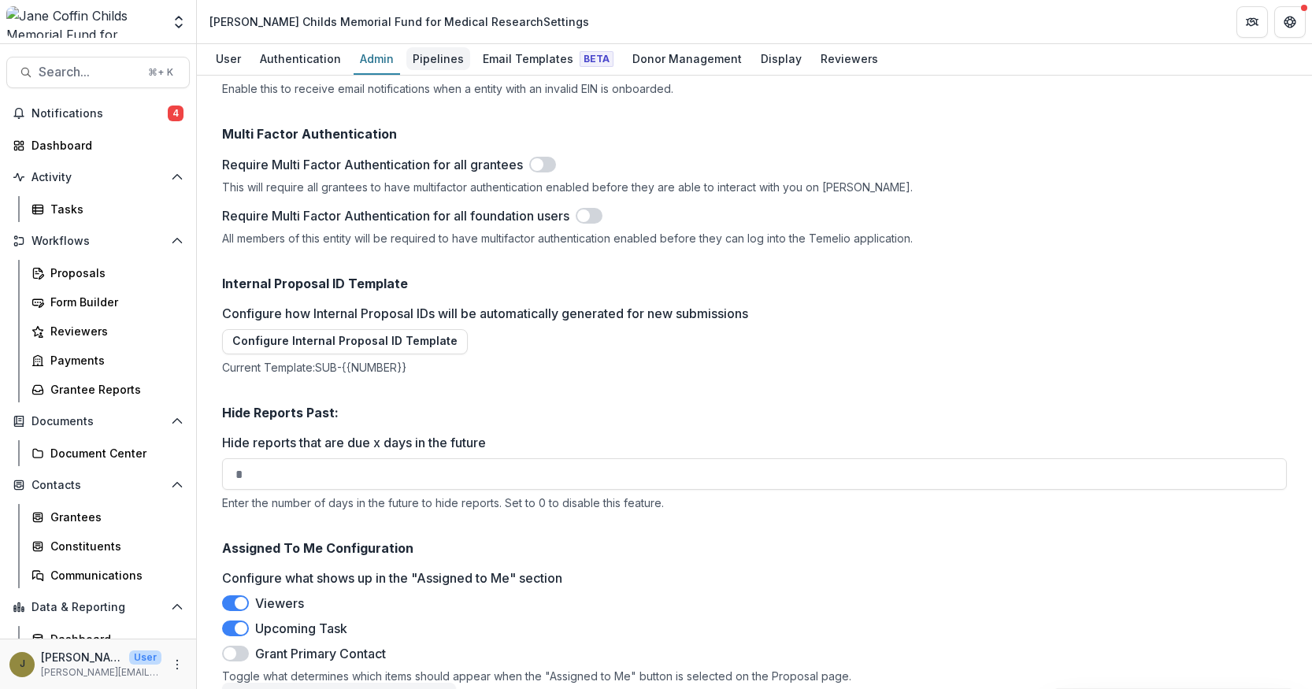
click at [428, 72] on link "Pipelines" at bounding box center [438, 59] width 64 height 31
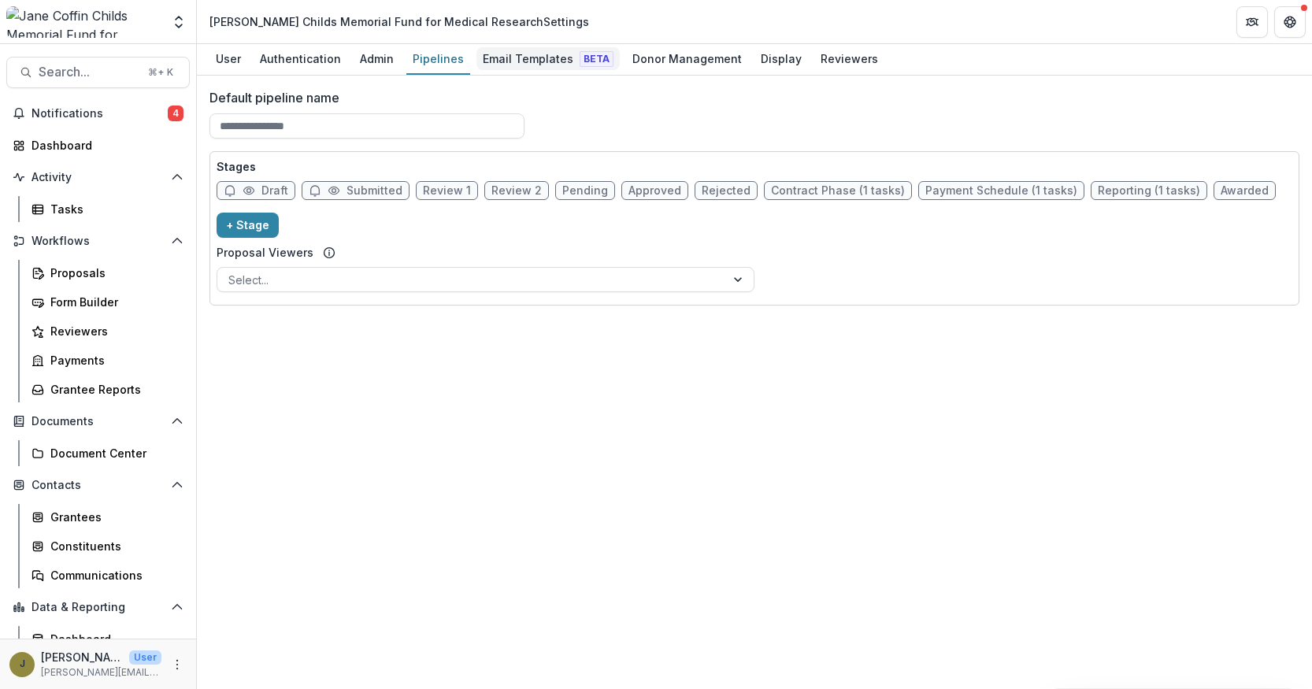
click at [510, 69] on div "Email Templates Beta" at bounding box center [547, 58] width 143 height 23
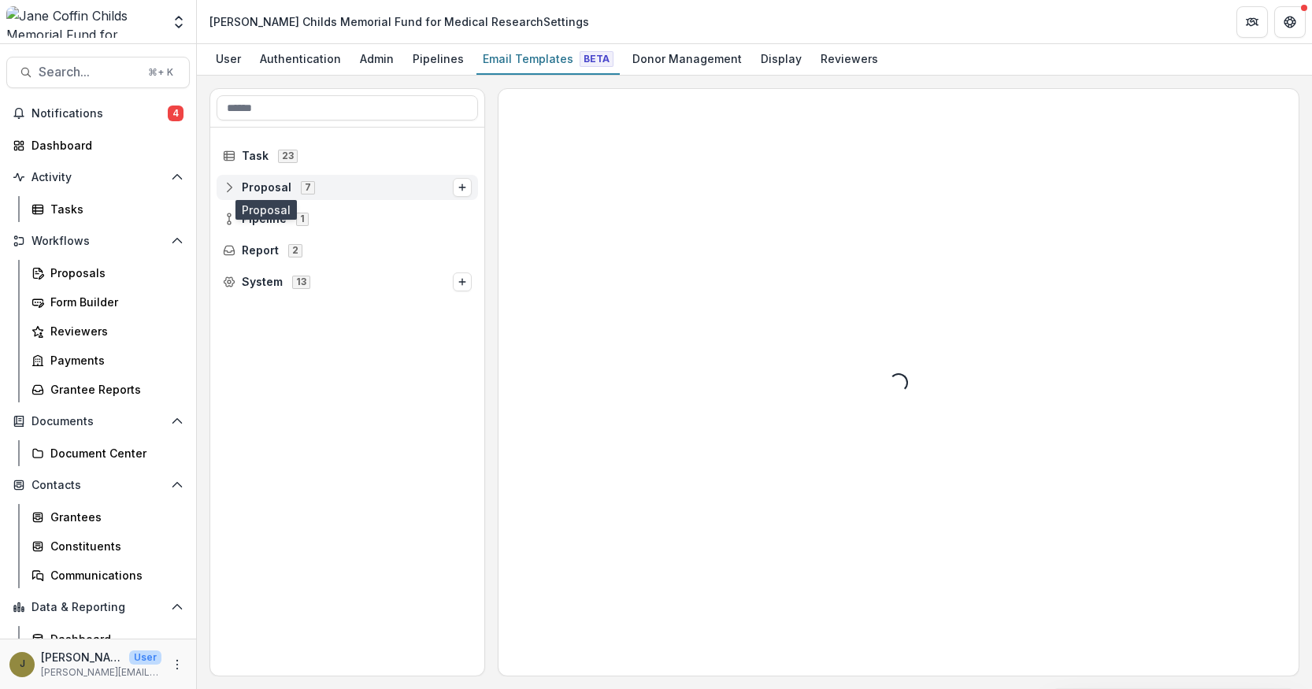
click at [246, 184] on span "Proposal" at bounding box center [267, 187] width 50 height 13
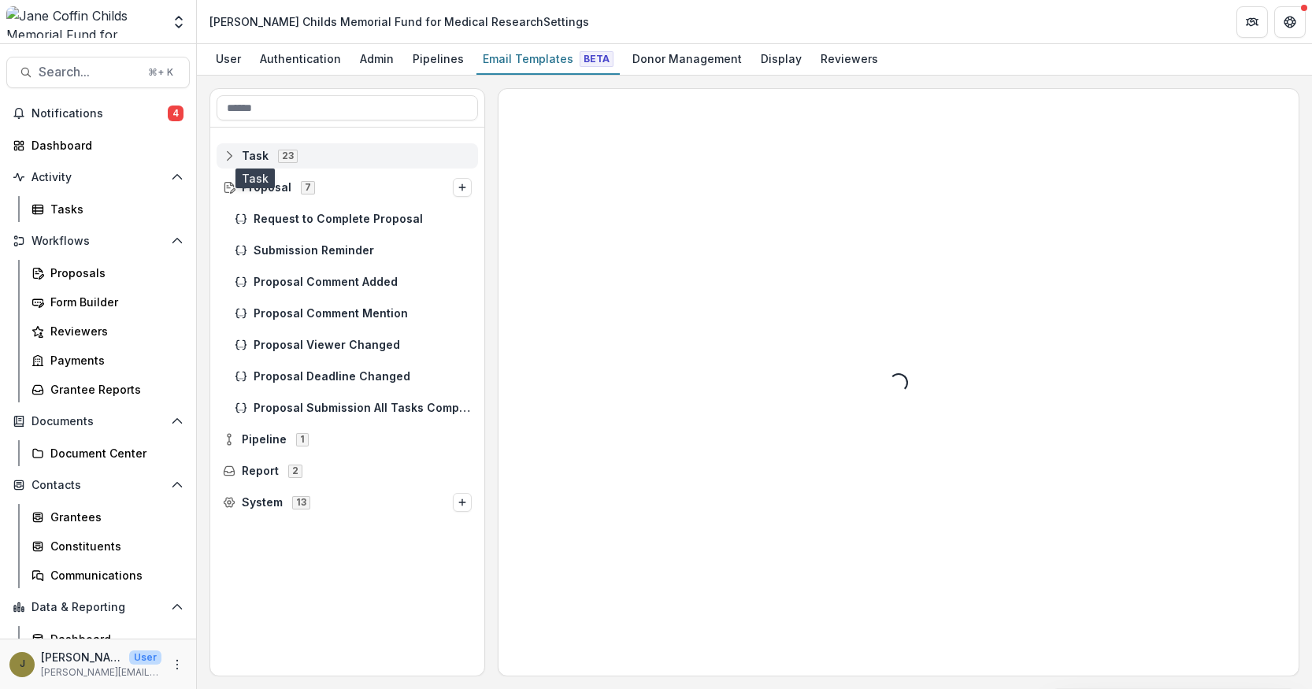
click at [258, 150] on span "Task" at bounding box center [255, 156] width 27 height 13
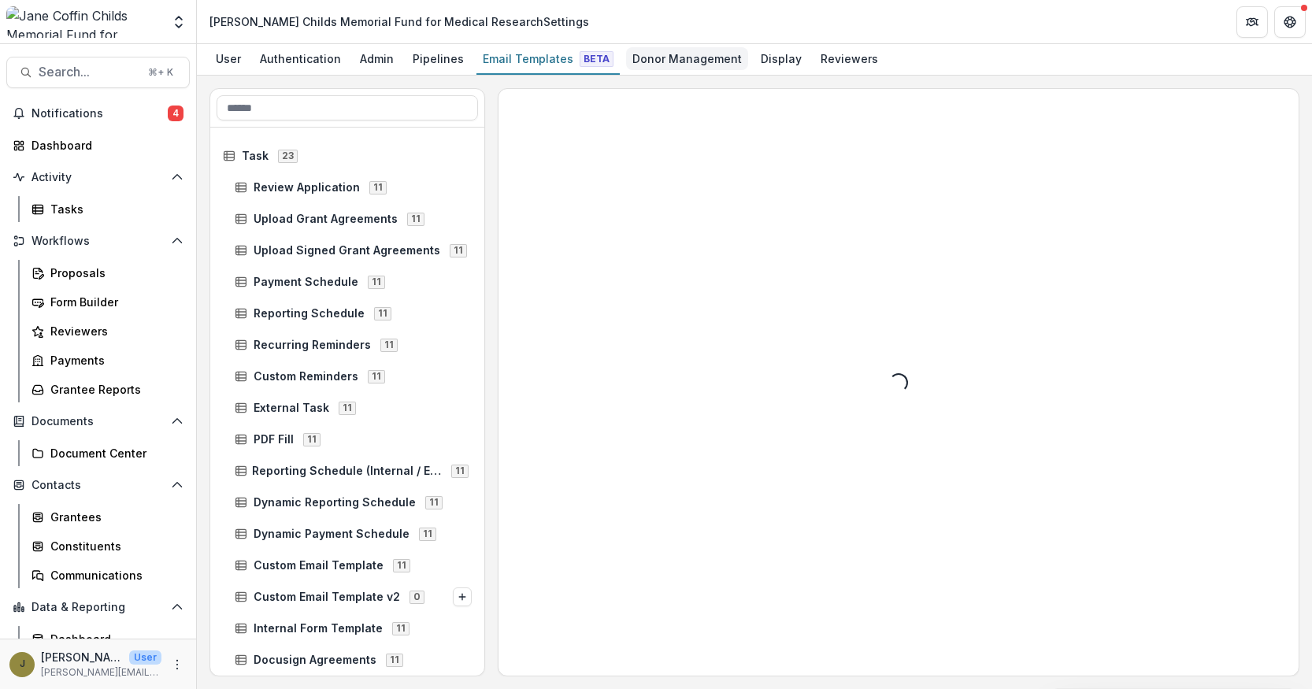
click at [716, 54] on div "Donor Management" at bounding box center [687, 58] width 122 height 23
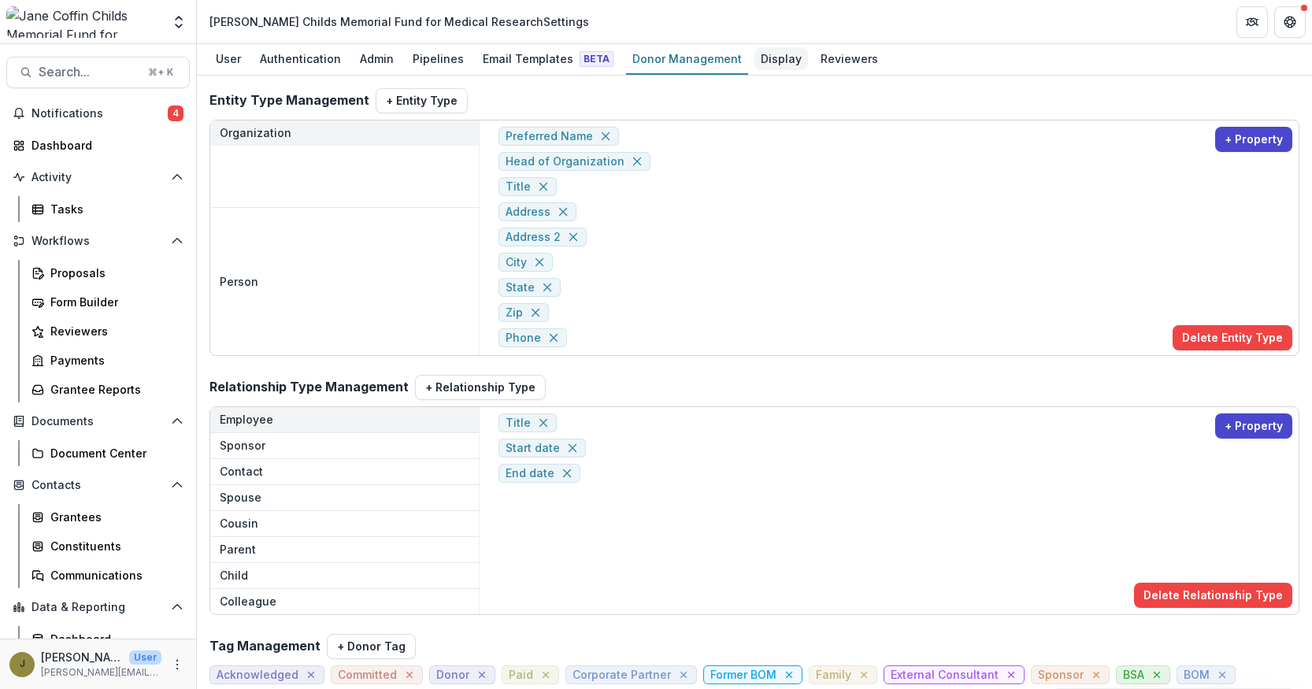
click at [770, 61] on div "Display" at bounding box center [781, 58] width 54 height 23
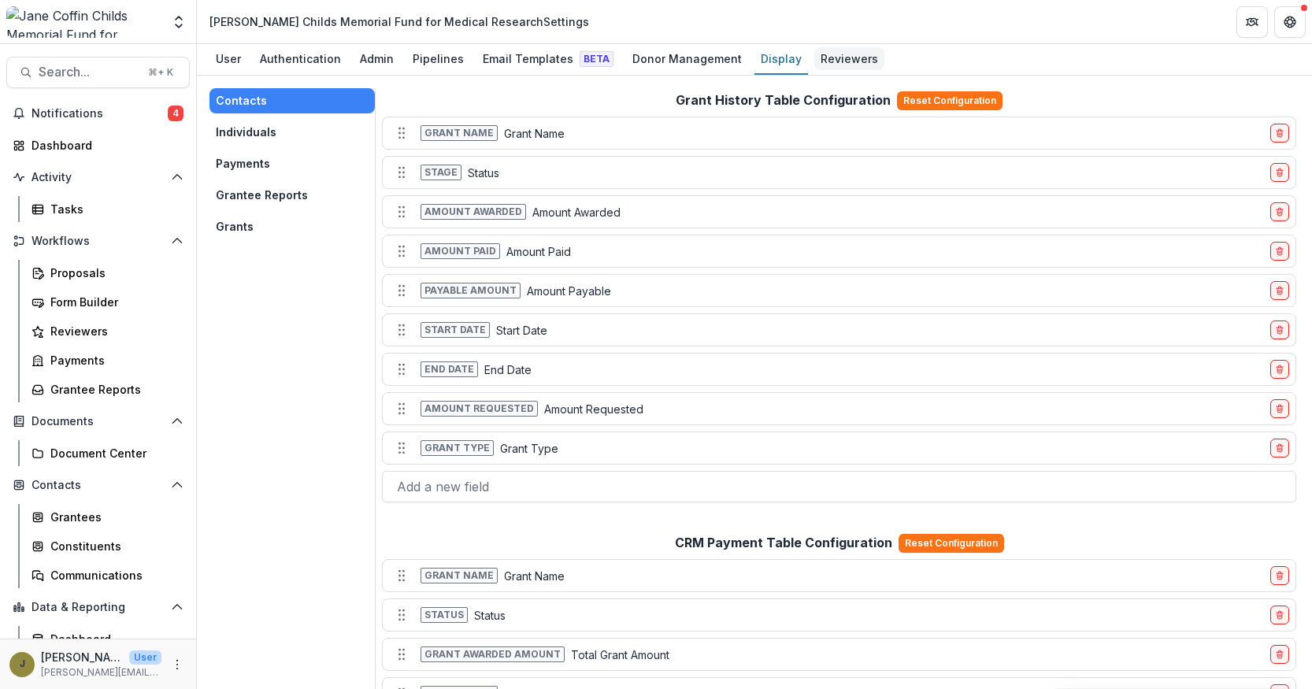
click at [814, 61] on div "Reviewers" at bounding box center [849, 58] width 70 height 23
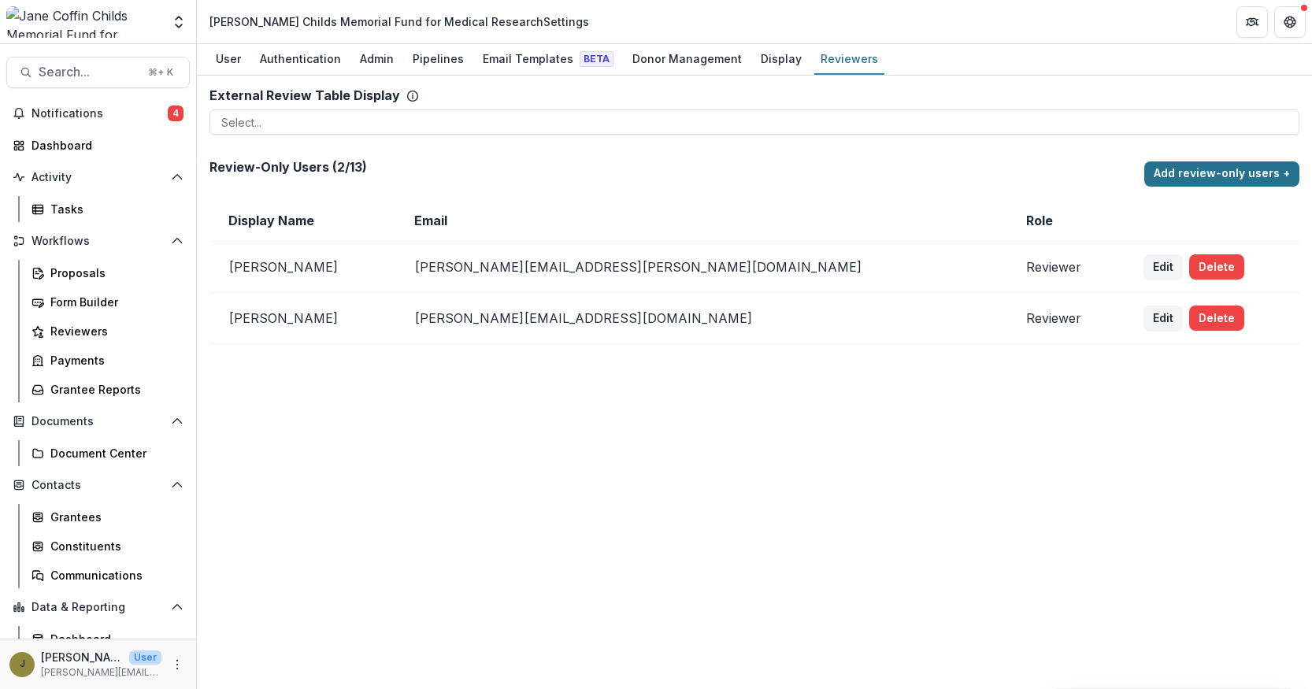
click at [1171, 180] on button "Add review-only users +" at bounding box center [1221, 173] width 155 height 25
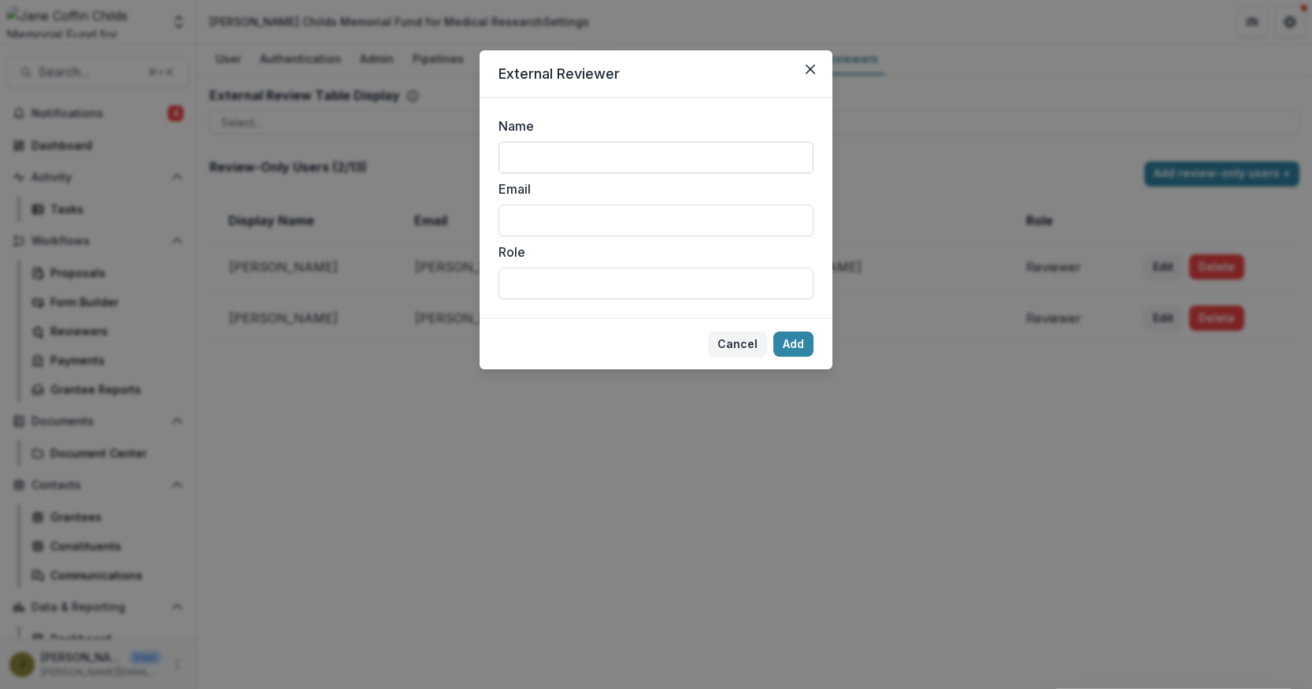
click at [573, 158] on input "Name" at bounding box center [656, 158] width 315 height 32
type input "**********"
click at [538, 215] on input "Email" at bounding box center [656, 221] width 315 height 32
type input "**********"
click at [617, 266] on div "Role" at bounding box center [656, 271] width 315 height 57
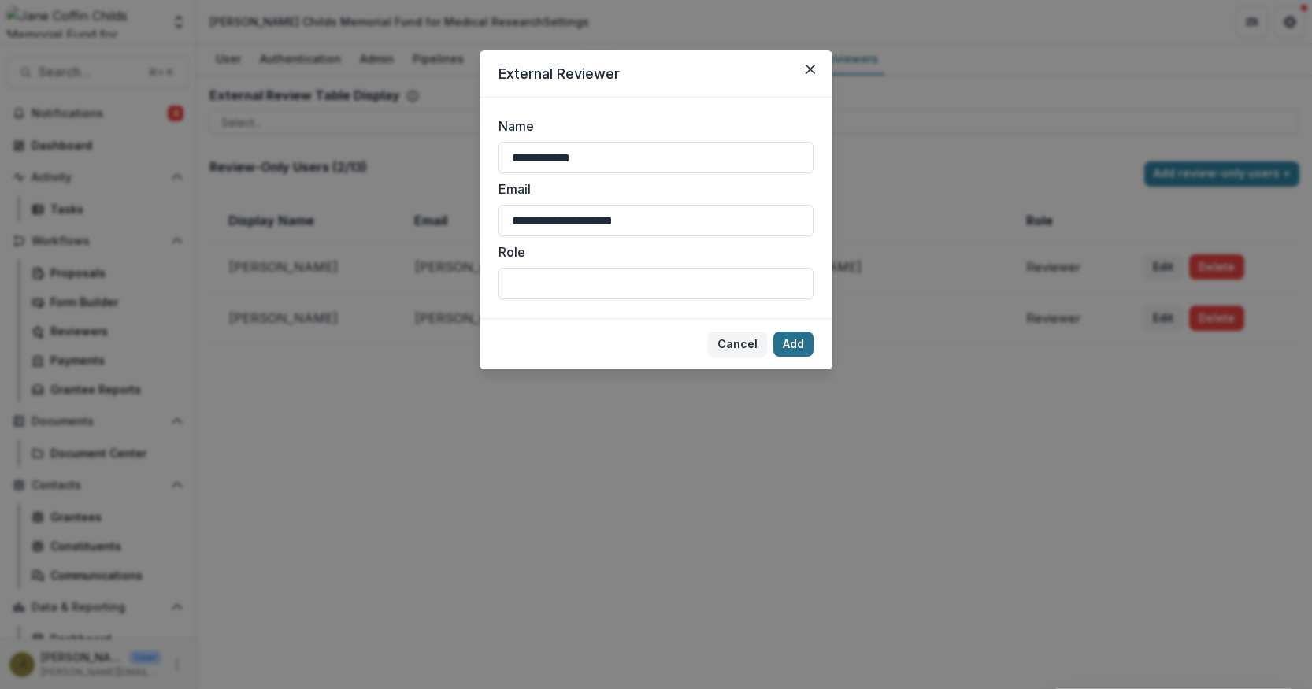
click at [796, 343] on button "Add" at bounding box center [793, 344] width 40 height 25
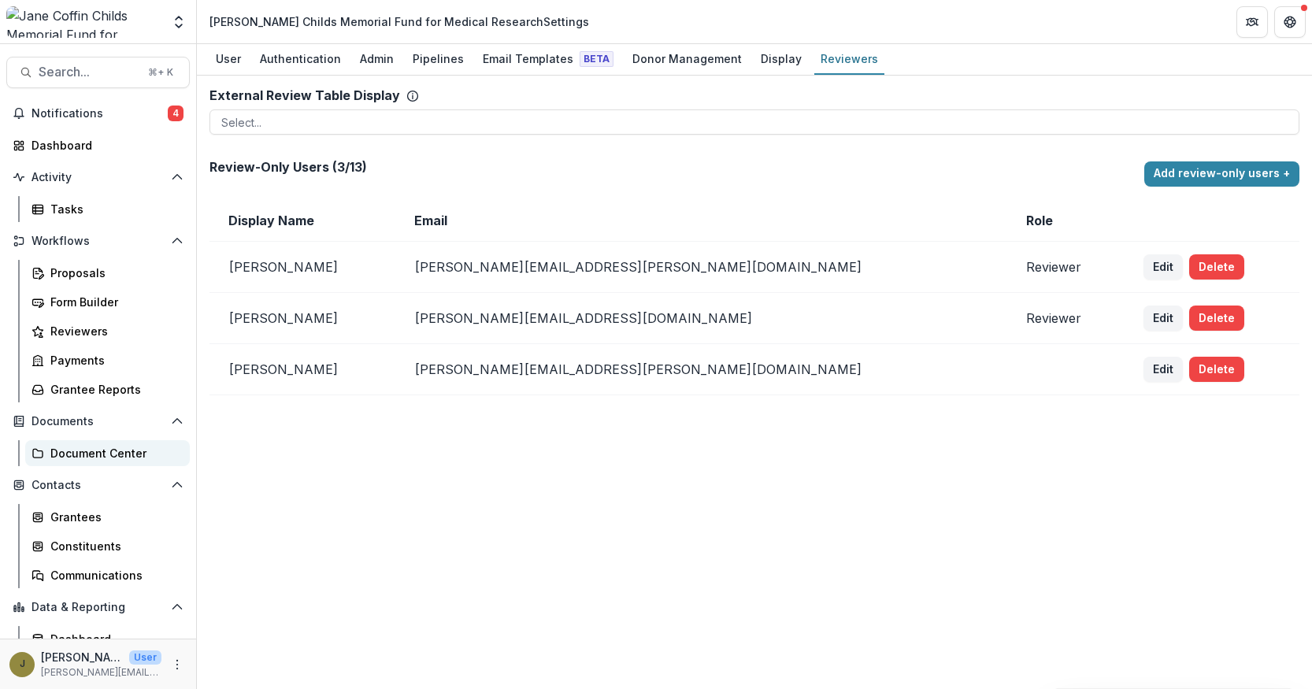
click at [87, 450] on div "Document Center" at bounding box center [113, 453] width 127 height 17
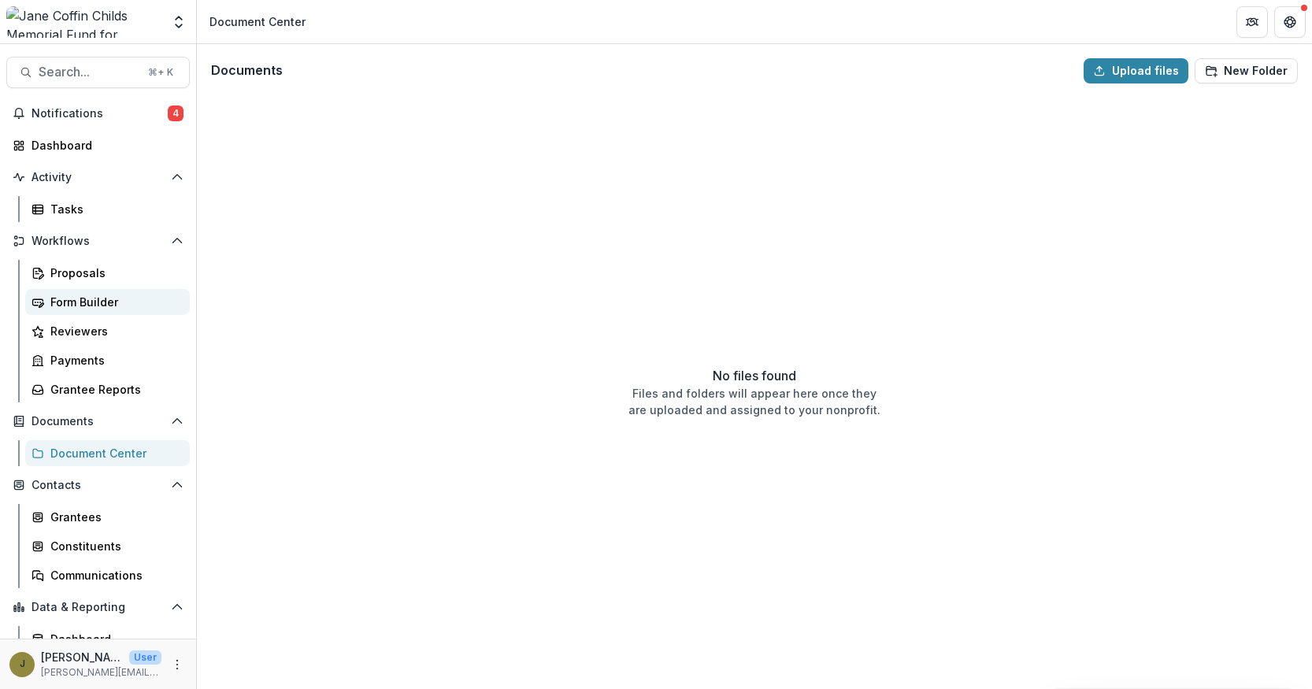
click at [101, 294] on div "Form Builder" at bounding box center [113, 302] width 127 height 17
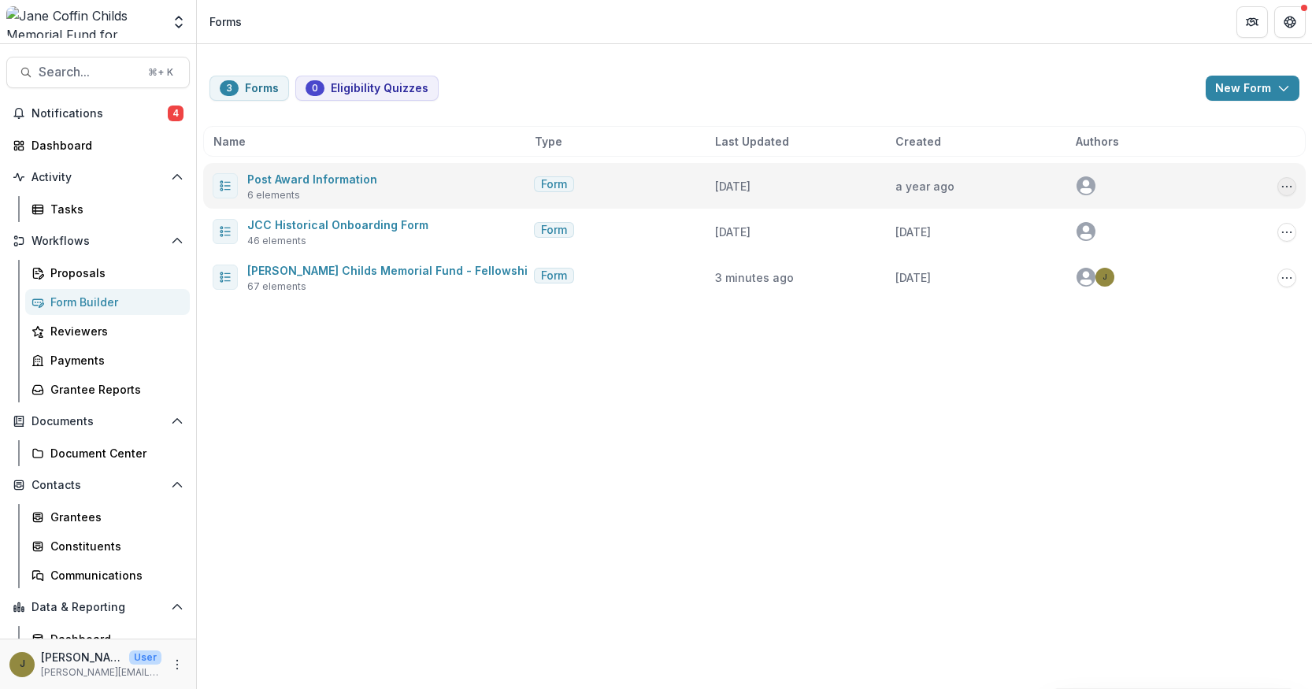
click at [1286, 183] on icon "Options" at bounding box center [1287, 186] width 13 height 13
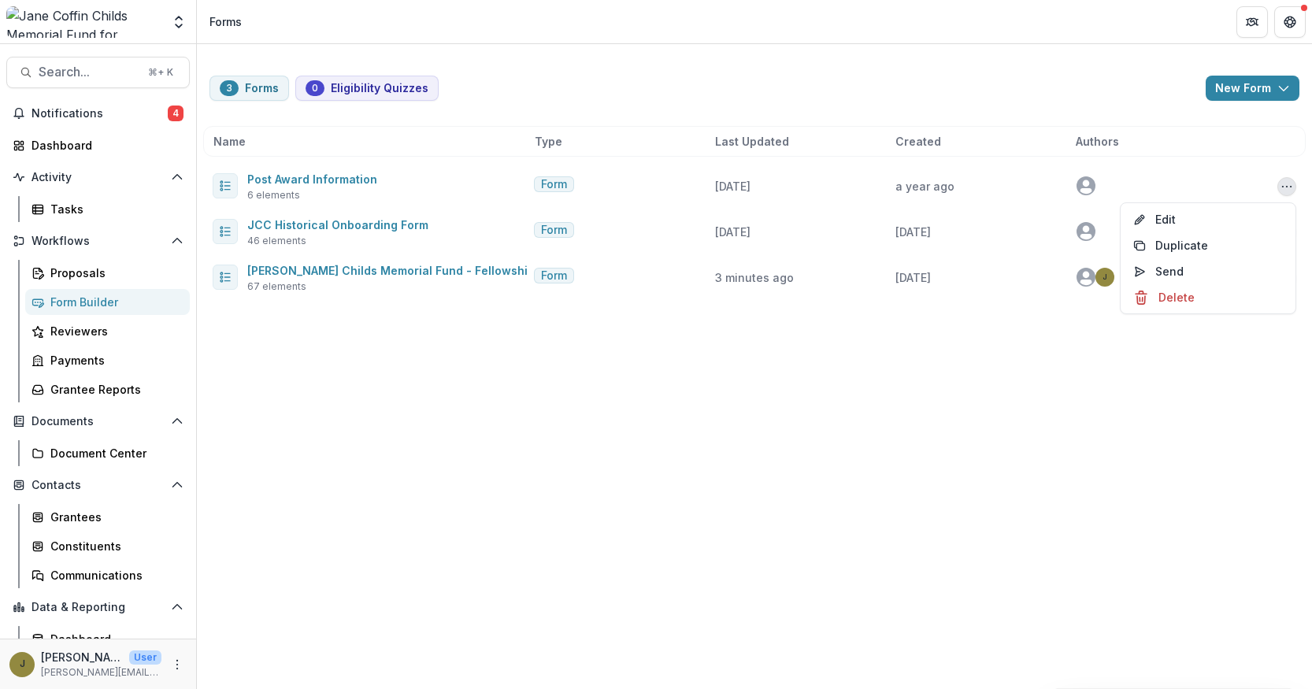
click at [1011, 342] on div "3 Forms 0 Eligibility Quizzes New Form New Eligibility Quiz New Form Name Type …" at bounding box center [754, 366] width 1115 height 645
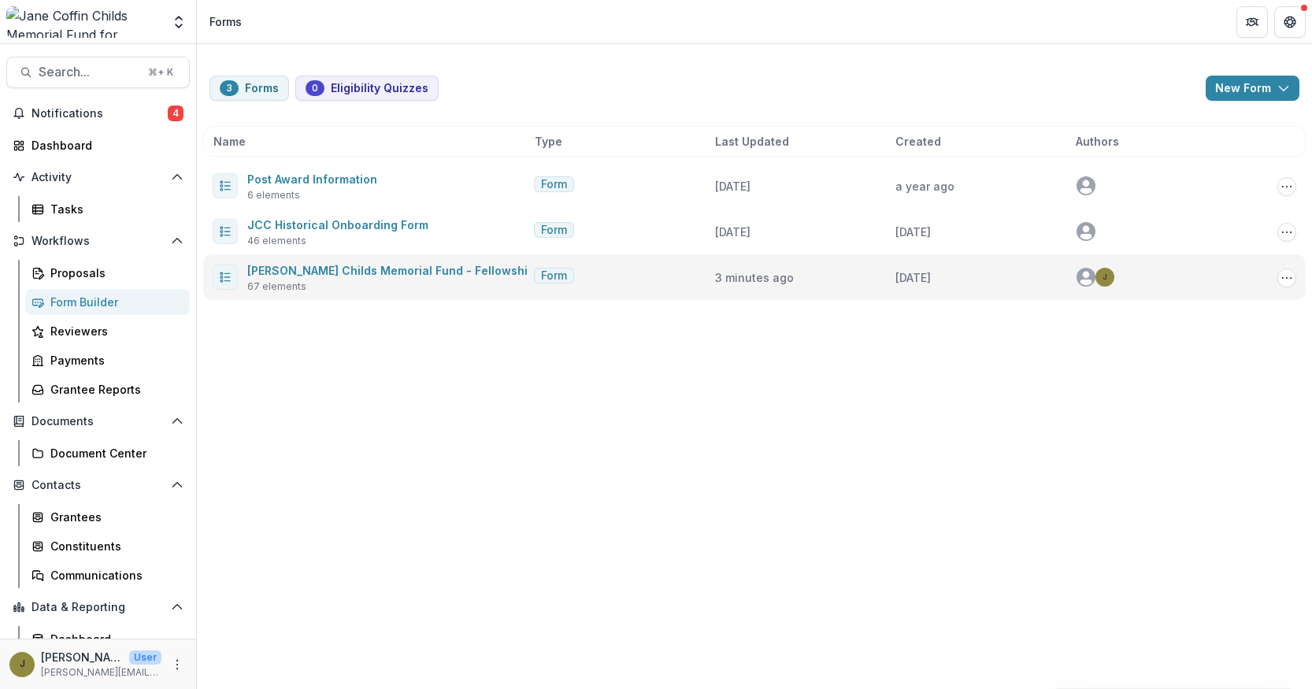
click at [1295, 285] on div "Jane Coffin Childs Memorial Fund - Fellowship Application 67 elements Form 3 mi…" at bounding box center [754, 277] width 1103 height 46
click at [1284, 276] on icon "Options" at bounding box center [1287, 278] width 13 height 13
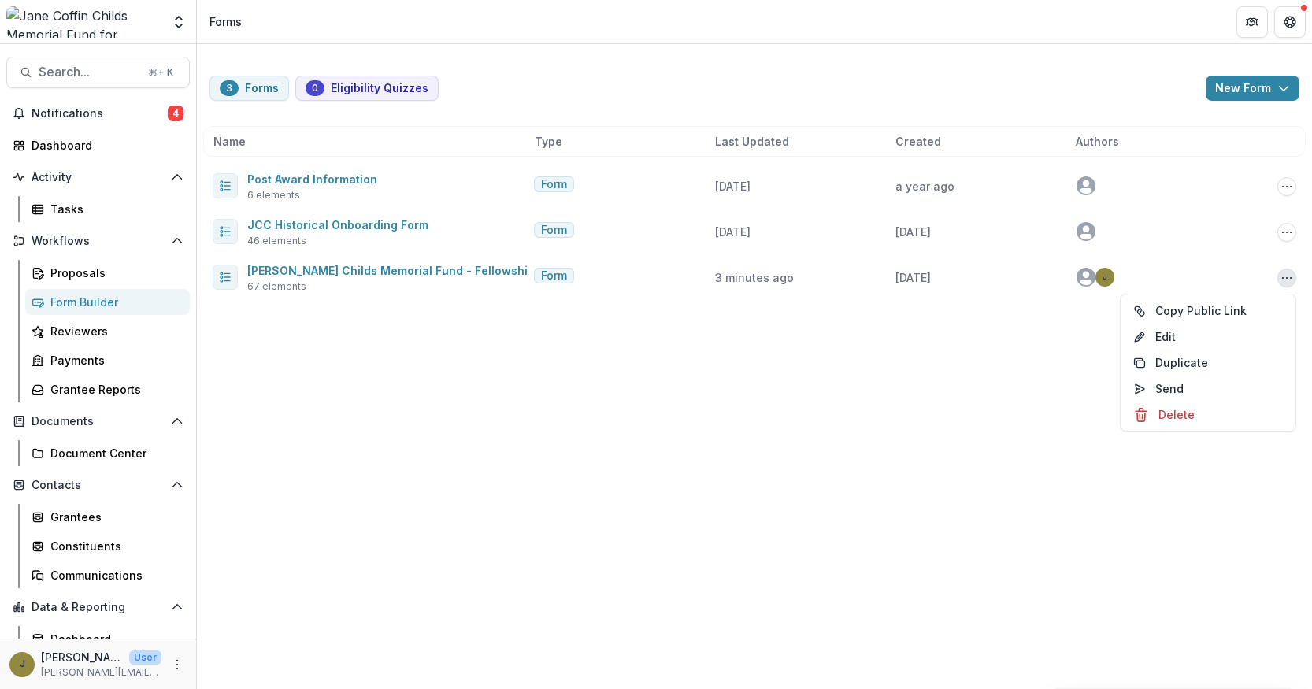
click at [858, 361] on div "3 Forms 0 Eligibility Quizzes New Form New Eligibility Quiz New Form Name Type …" at bounding box center [754, 366] width 1115 height 645
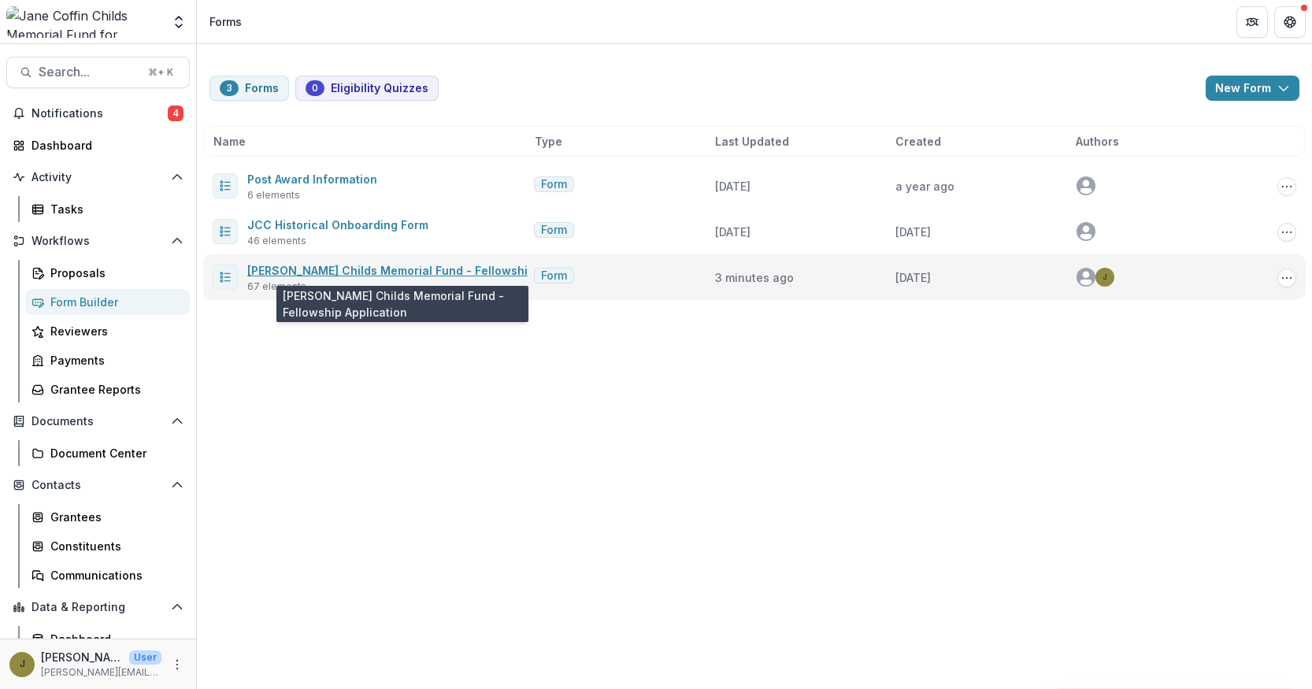
click at [417, 264] on link "Jane Coffin Childs Memorial Fund - Fellowship Application" at bounding box center [424, 270] width 354 height 13
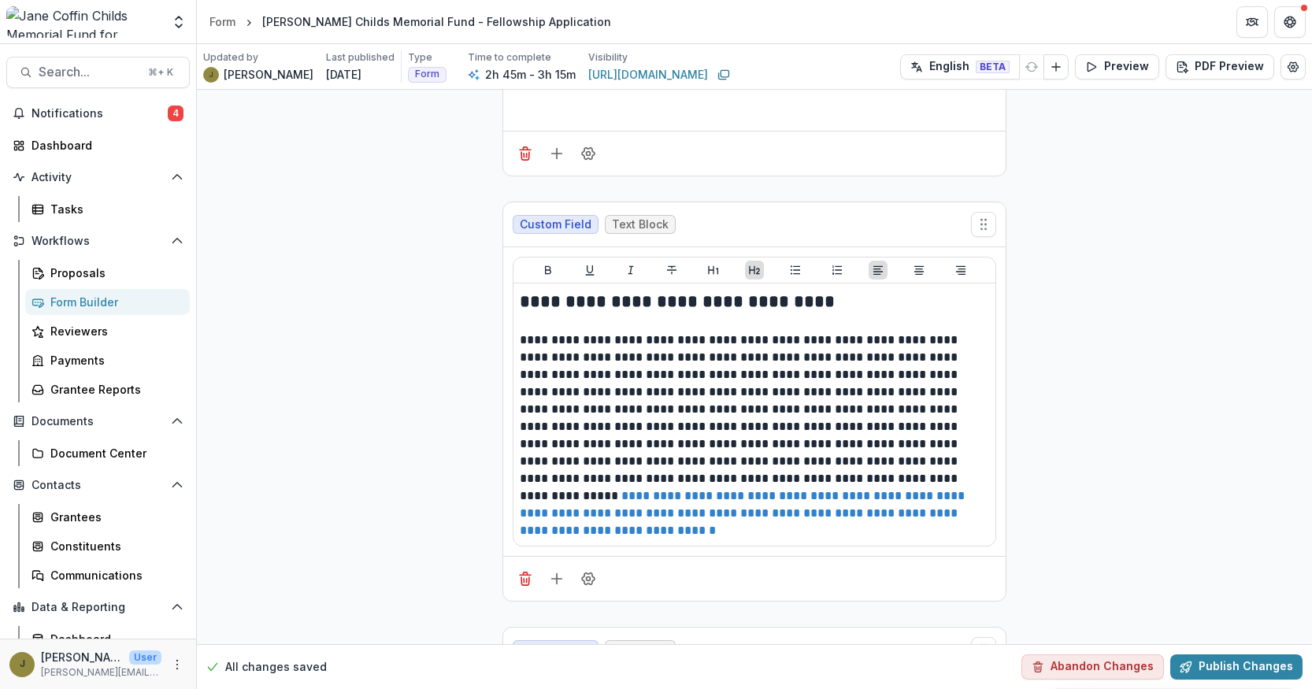
scroll to position [18810, 0]
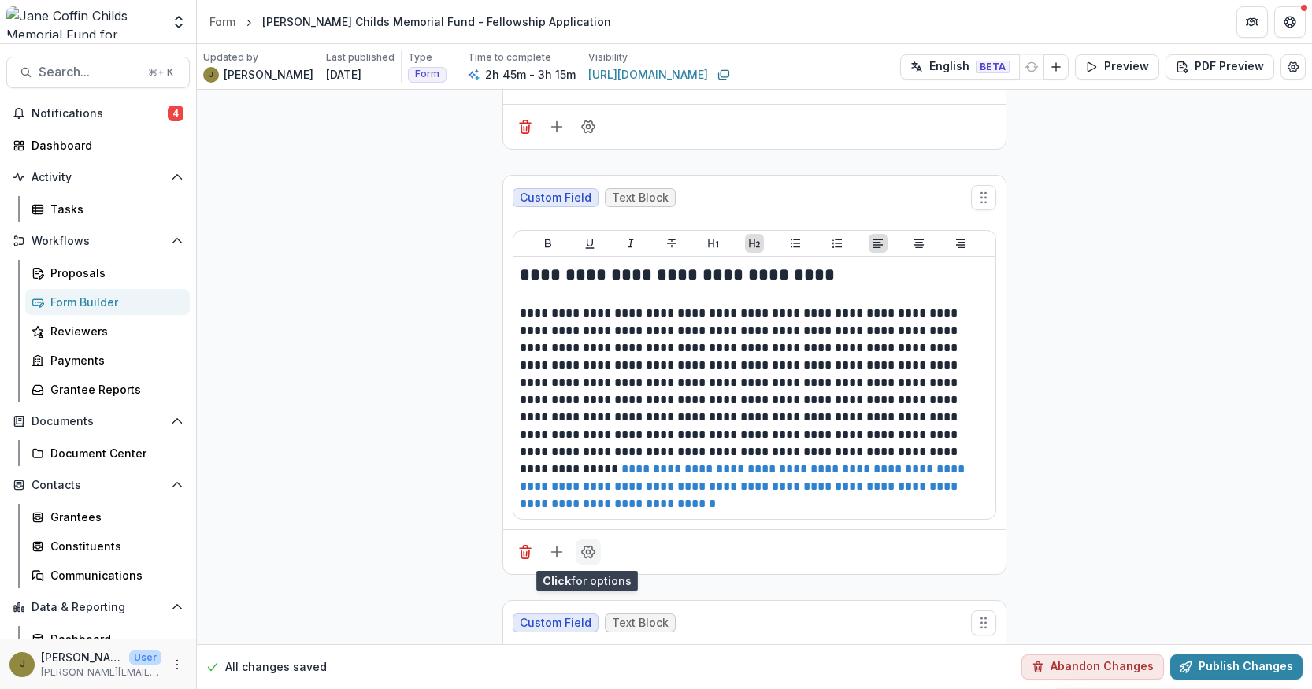
click at [594, 541] on button "Field Settings" at bounding box center [588, 551] width 25 height 25
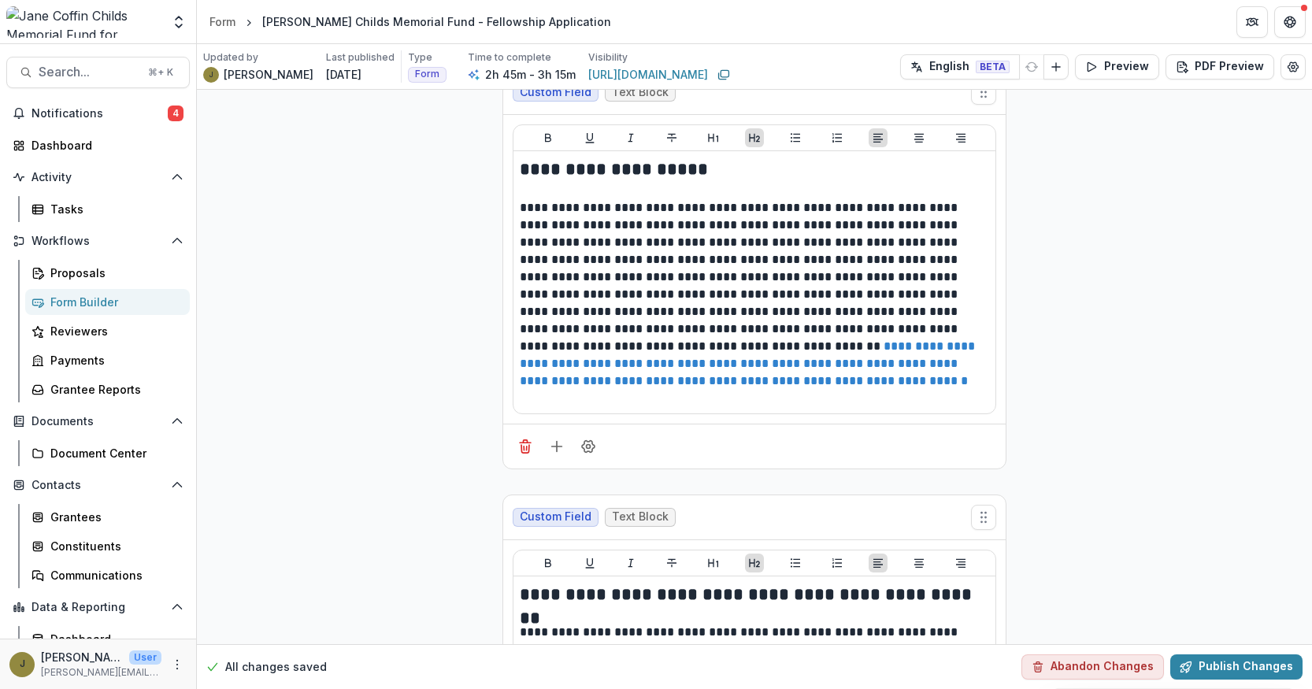
scroll to position [19346, 0]
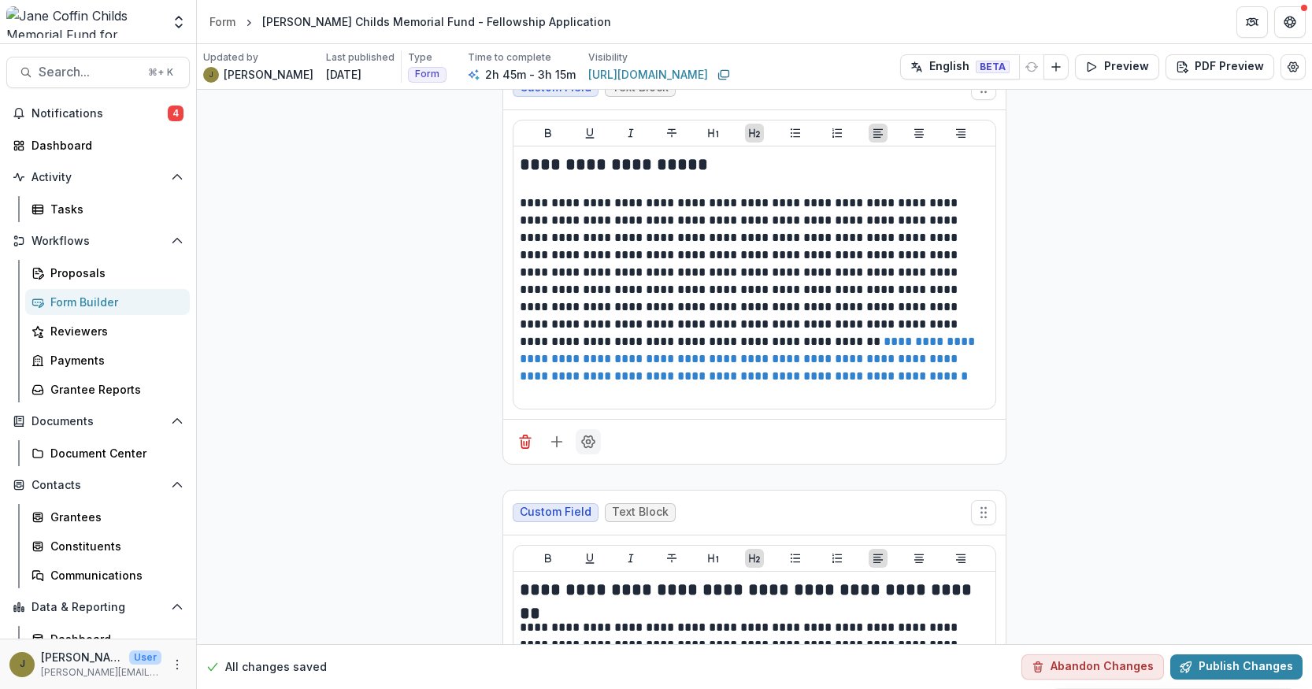
click at [591, 437] on icon "Field Settings" at bounding box center [588, 442] width 16 height 16
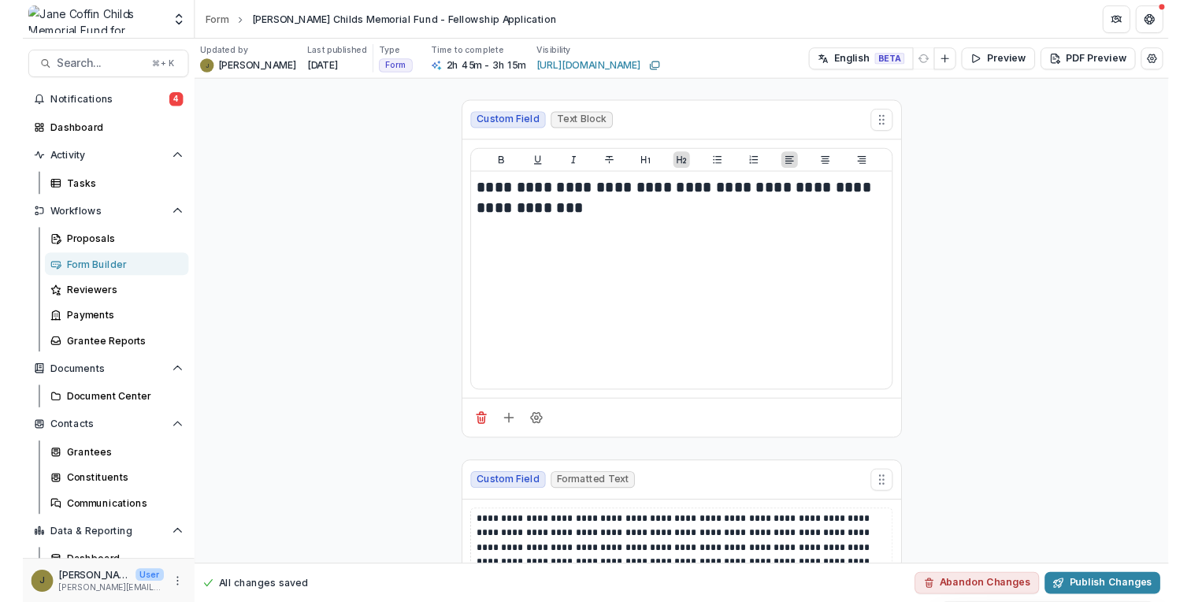
scroll to position [1736, 0]
